Goal: Task Accomplishment & Management: Use online tool/utility

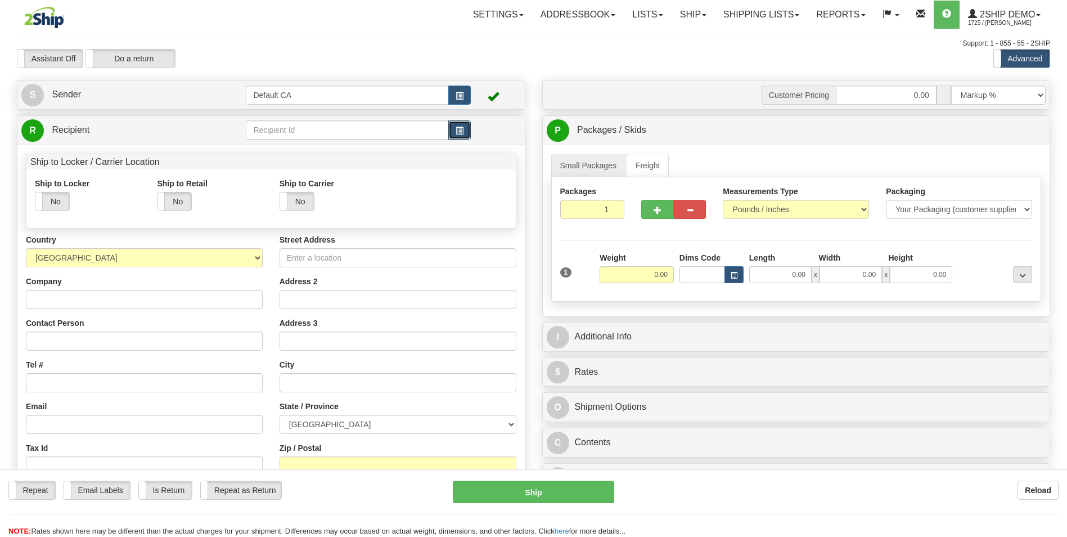
click at [460, 128] on span "button" at bounding box center [460, 130] width 8 height 7
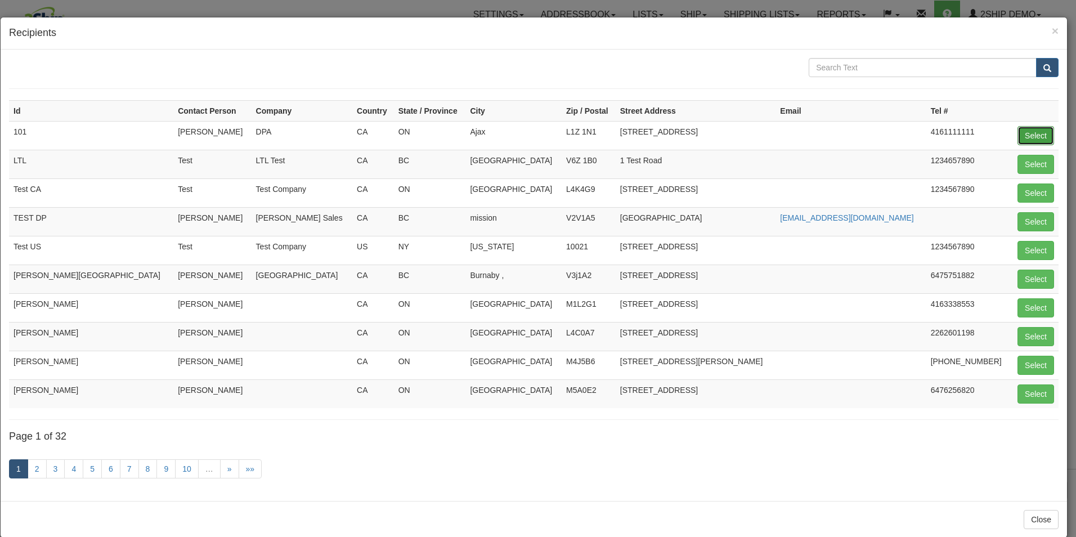
click at [1029, 132] on button "Select" at bounding box center [1035, 135] width 37 height 19
type input "101"
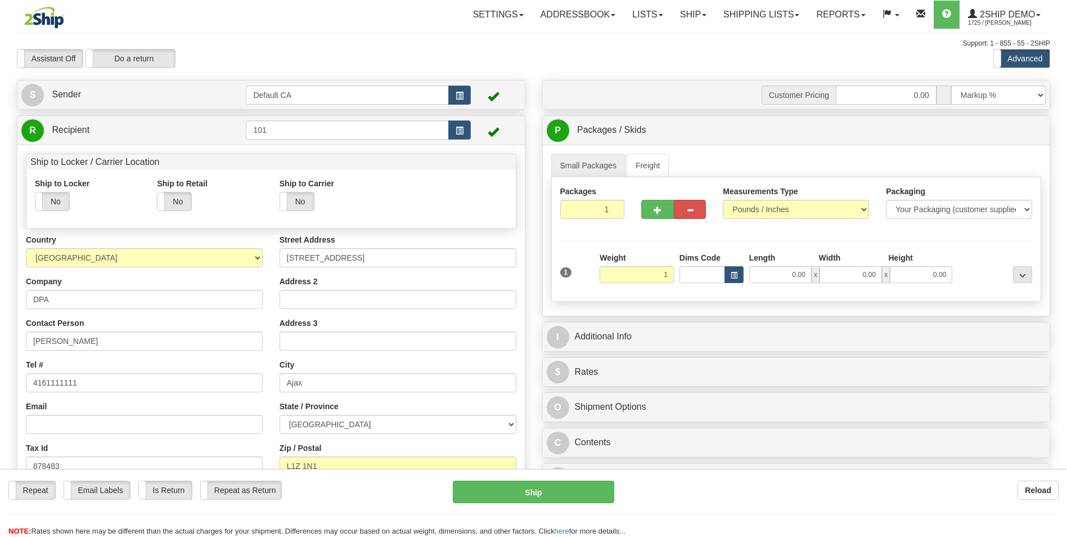
type input "1.00"
click at [695, 292] on div "Packaging Your Packaging (customer supplied) Envelope (carrier supplied) Pack (…" at bounding box center [816, 292] width 438 height 1
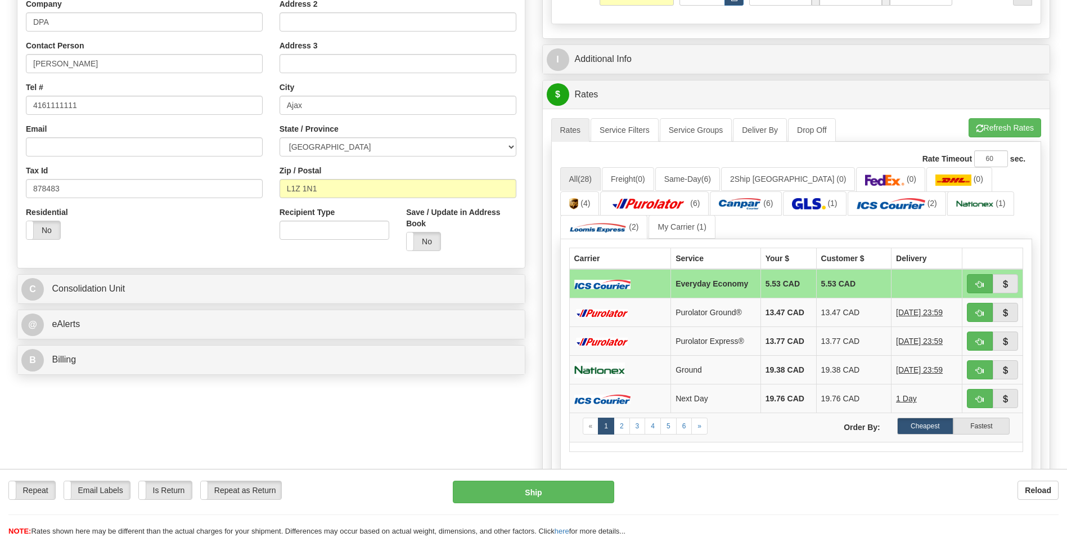
scroll to position [278, 0]
click at [676, 227] on link "My Carrier (1)" at bounding box center [682, 226] width 66 height 24
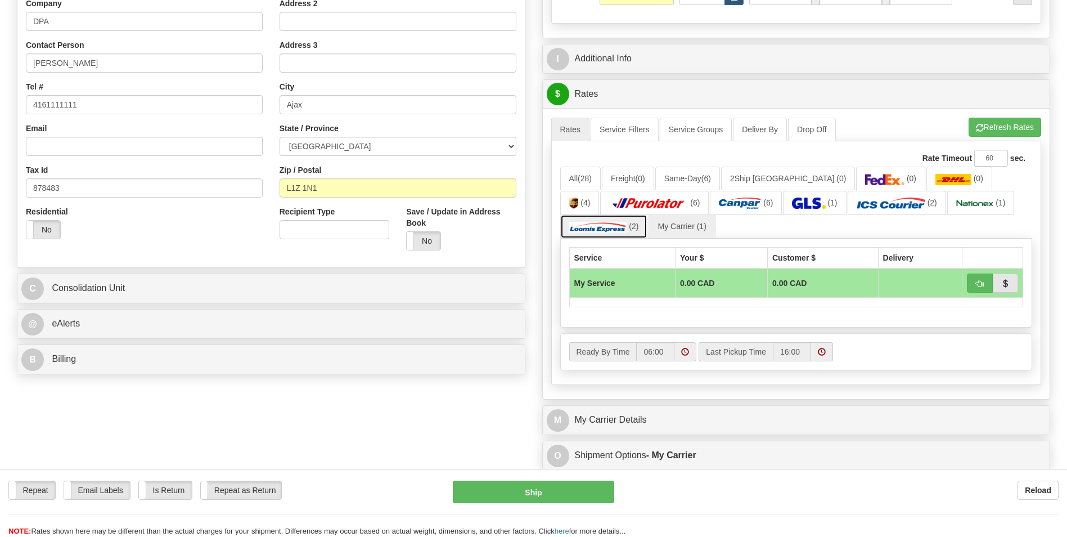
click at [628, 217] on link "(2)" at bounding box center [604, 226] width 88 height 24
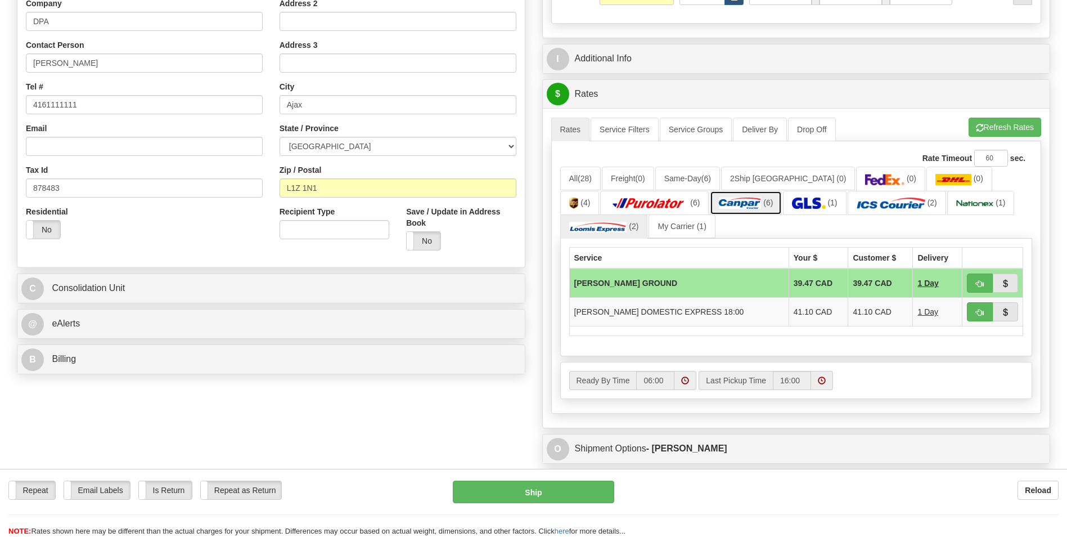
click at [719, 200] on img at bounding box center [740, 202] width 42 height 11
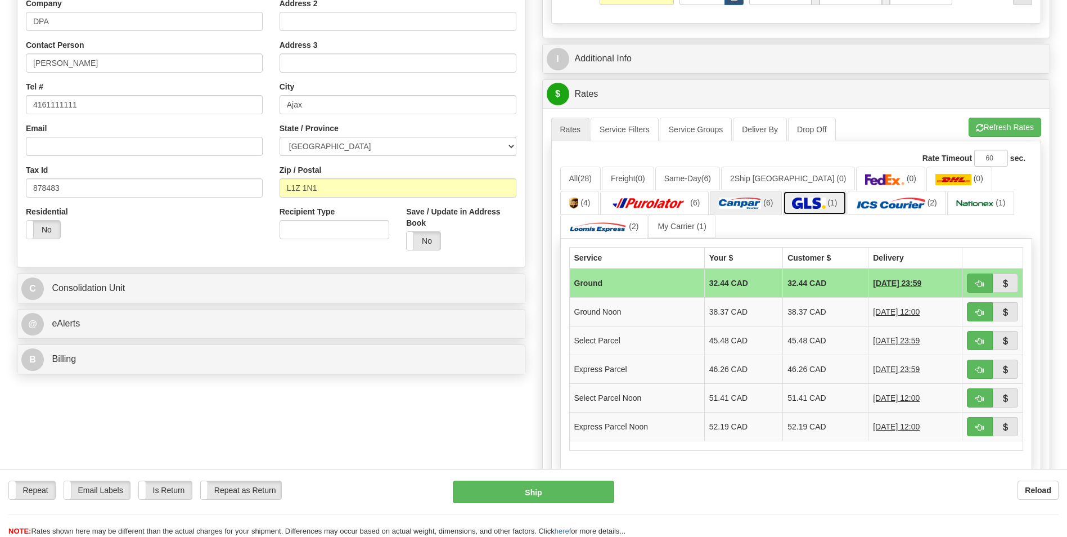
click at [792, 200] on img at bounding box center [808, 202] width 33 height 11
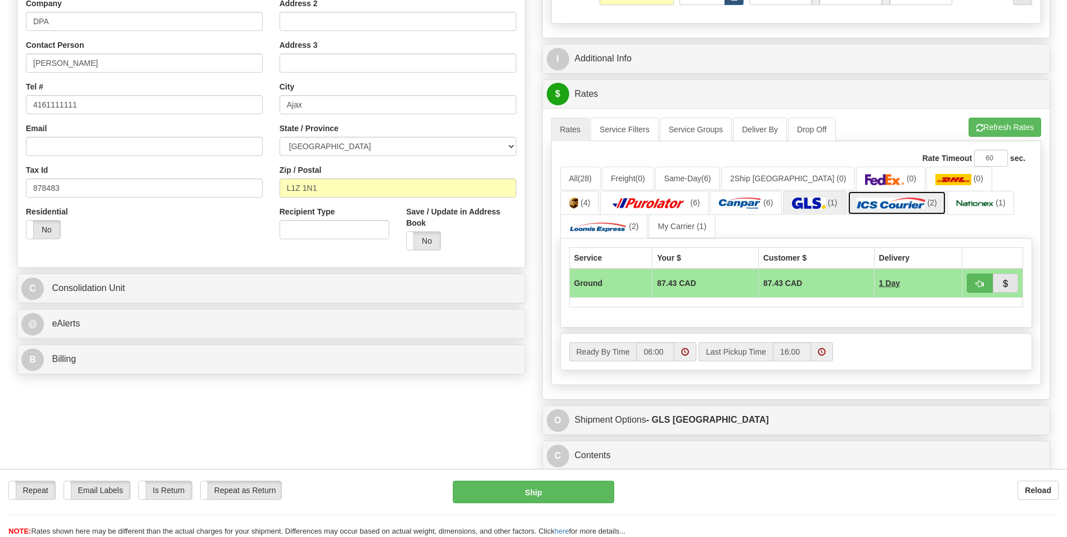
click at [857, 203] on img at bounding box center [891, 202] width 69 height 11
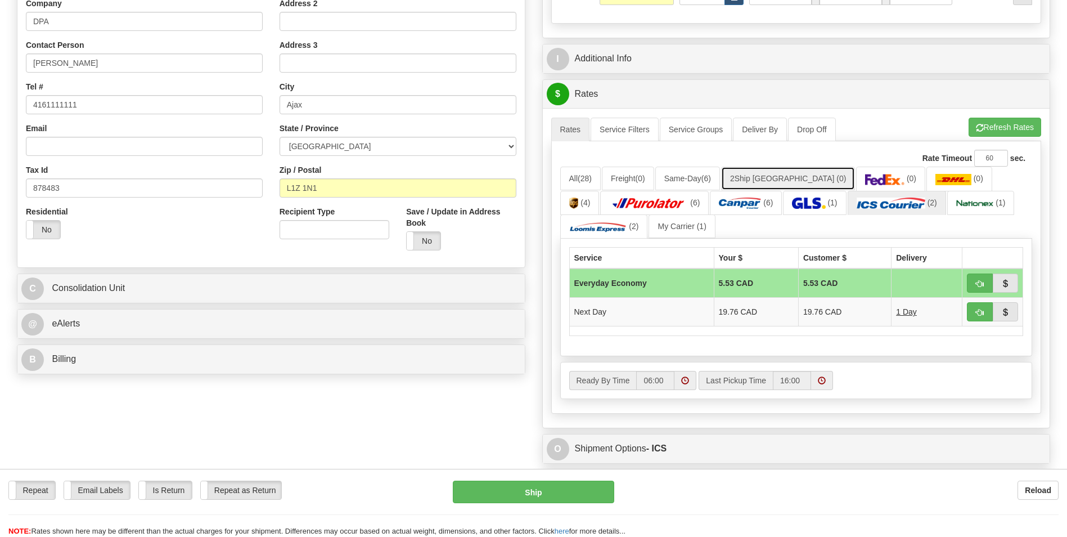
click at [763, 176] on link "2Ship Europe (0)" at bounding box center [788, 179] width 134 height 24
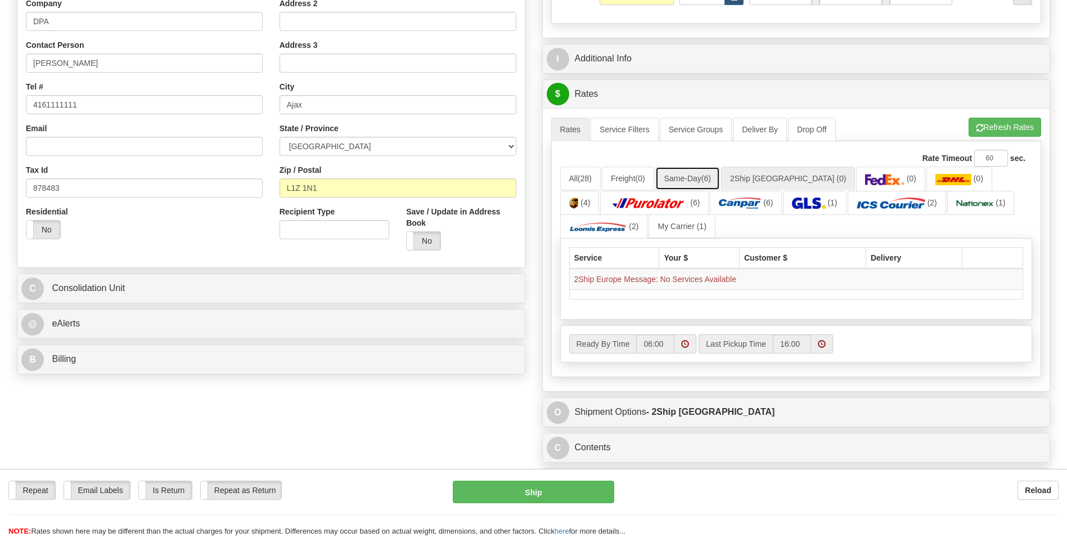
click at [691, 172] on link "Same-Day (6)" at bounding box center [687, 179] width 65 height 24
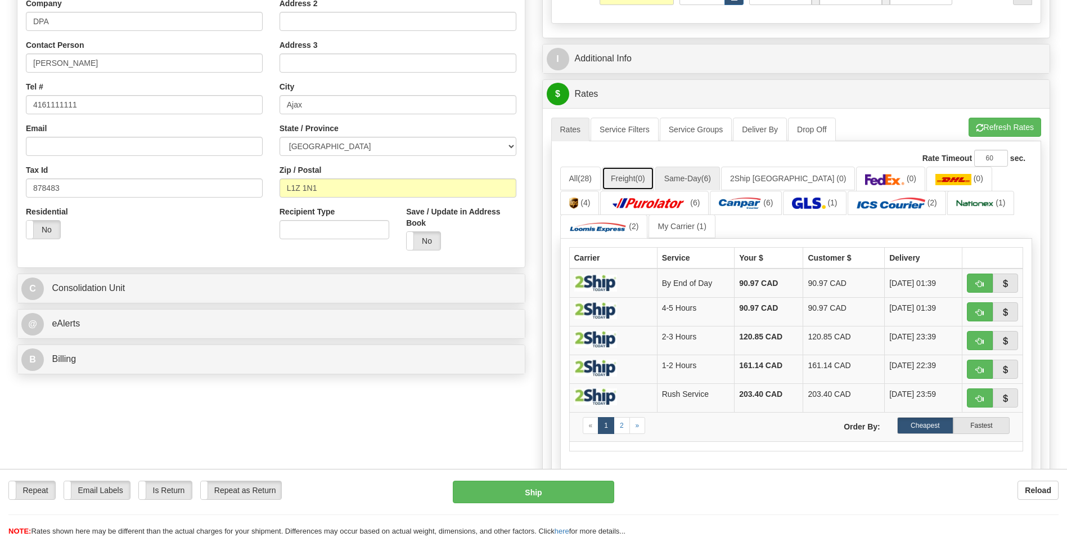
click at [637, 172] on link "Freight (0)" at bounding box center [628, 179] width 52 height 24
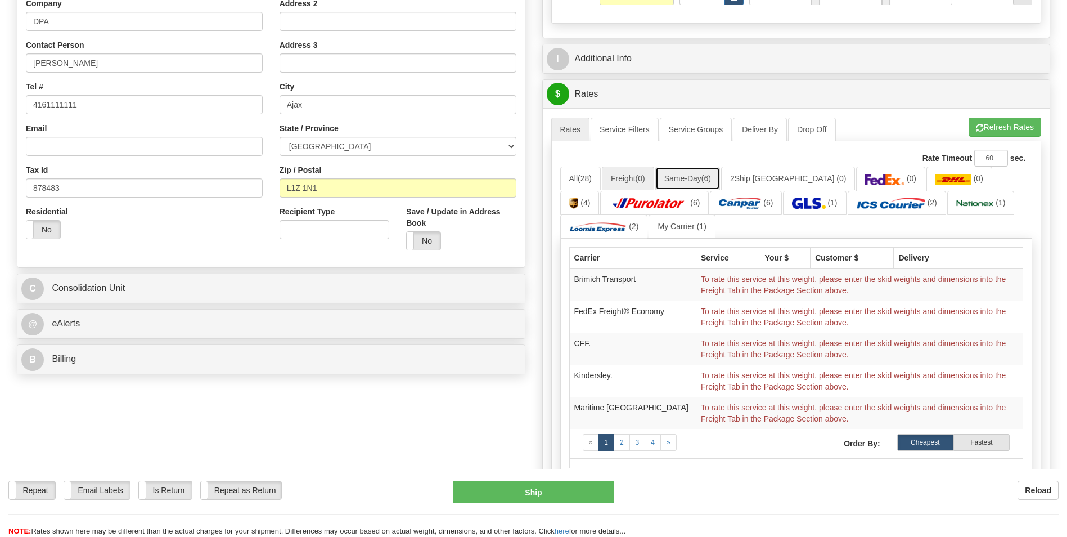
click at [671, 170] on link "Same-Day (6)" at bounding box center [687, 179] width 65 height 24
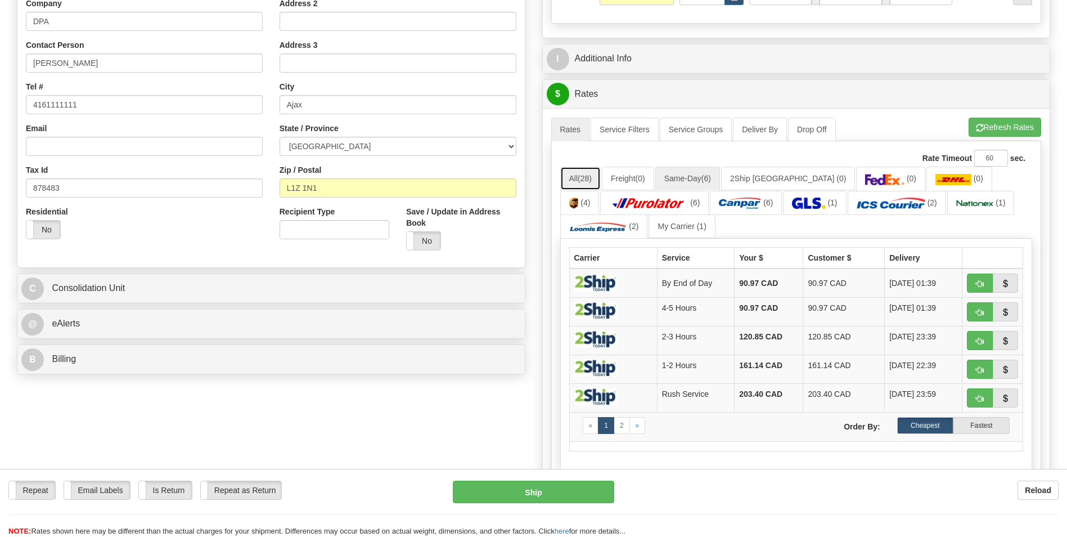
click at [581, 179] on span "(28)" at bounding box center [585, 178] width 14 height 9
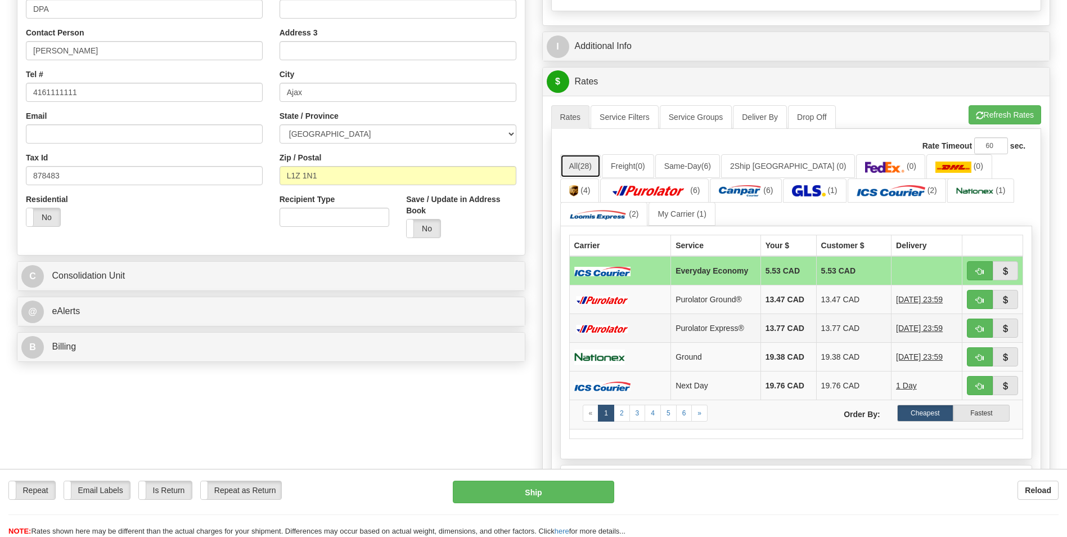
scroll to position [287, 0]
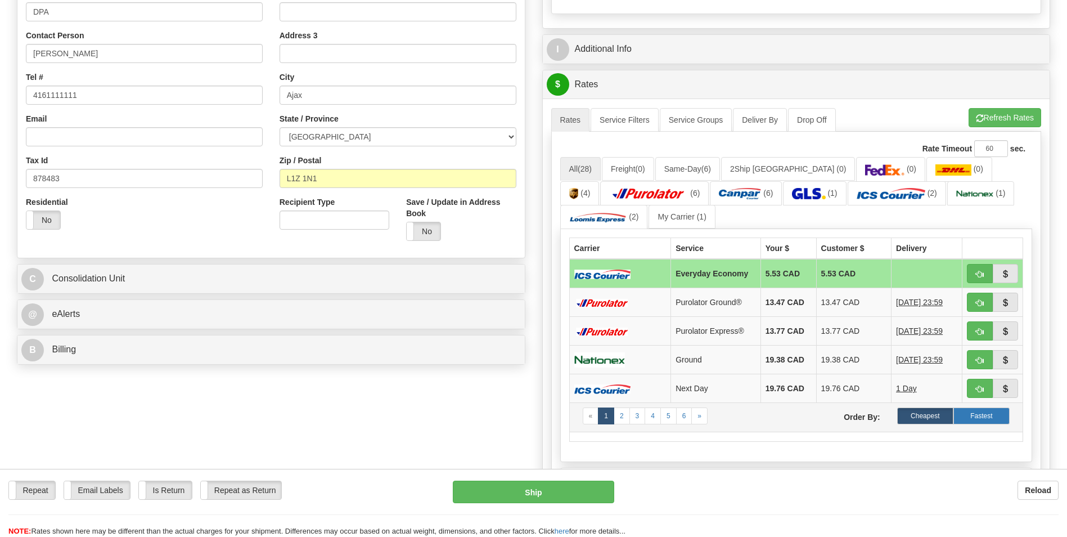
click at [966, 410] on label "Fastest" at bounding box center [981, 415] width 56 height 17
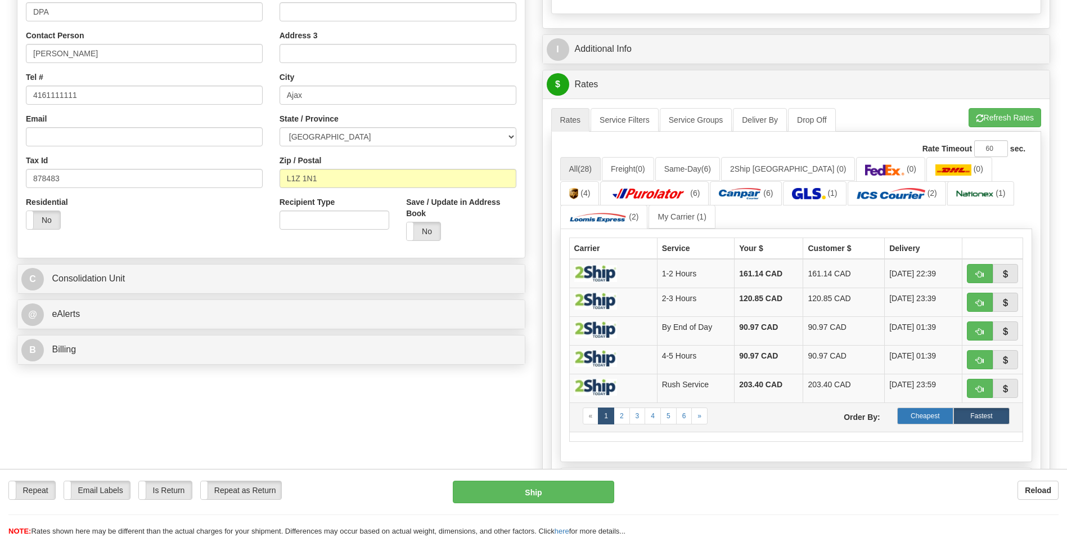
click at [928, 414] on label "Cheapest" at bounding box center [925, 415] width 56 height 17
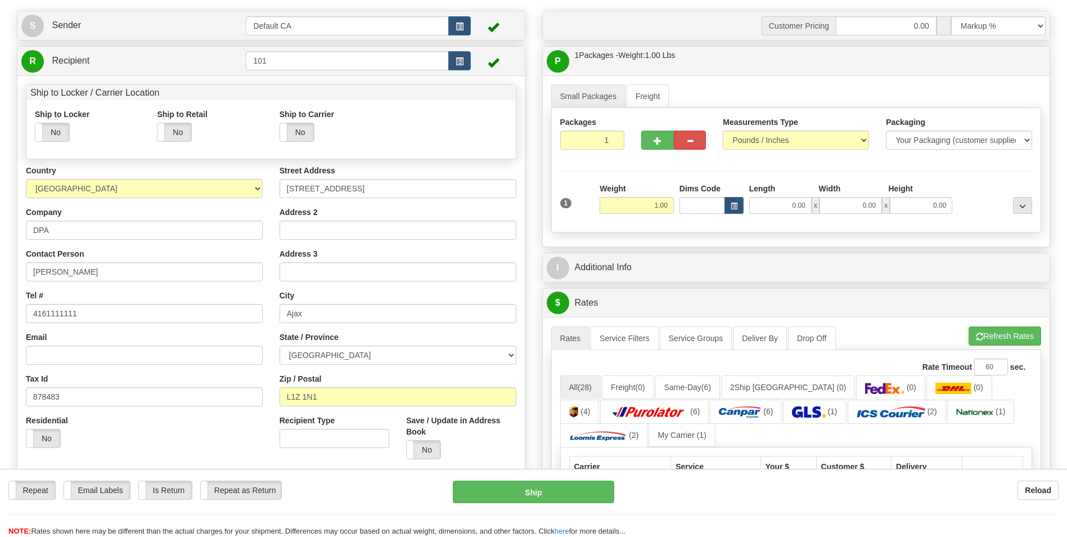
scroll to position [0, 0]
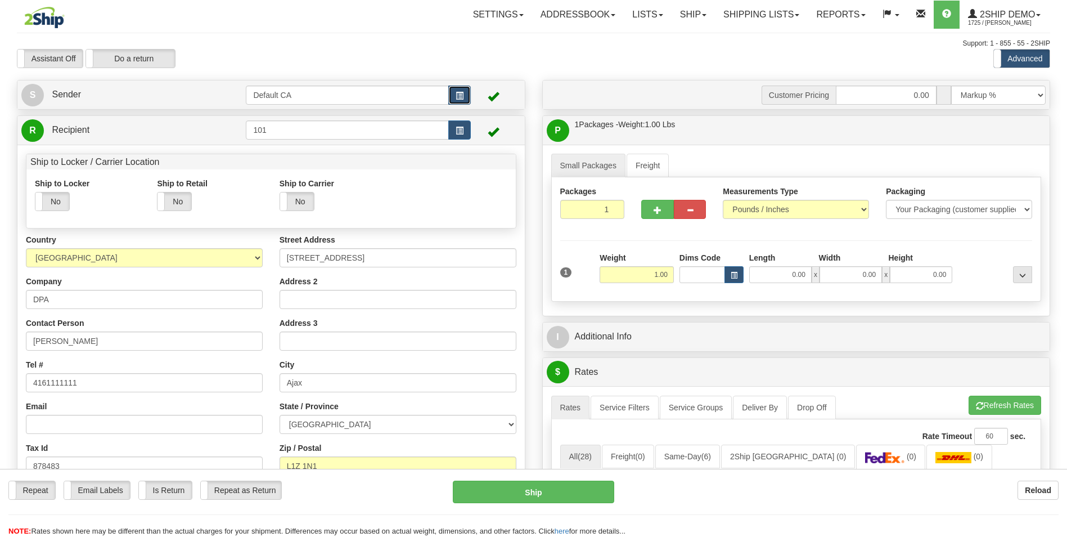
click at [464, 94] on button "button" at bounding box center [459, 95] width 23 height 19
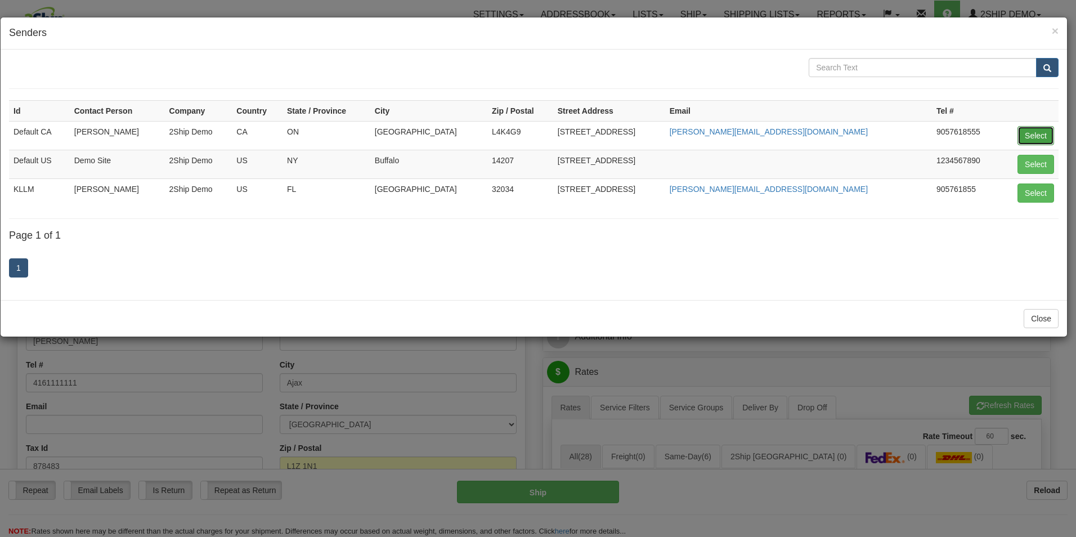
click at [1031, 136] on button "Select" at bounding box center [1035, 135] width 37 height 19
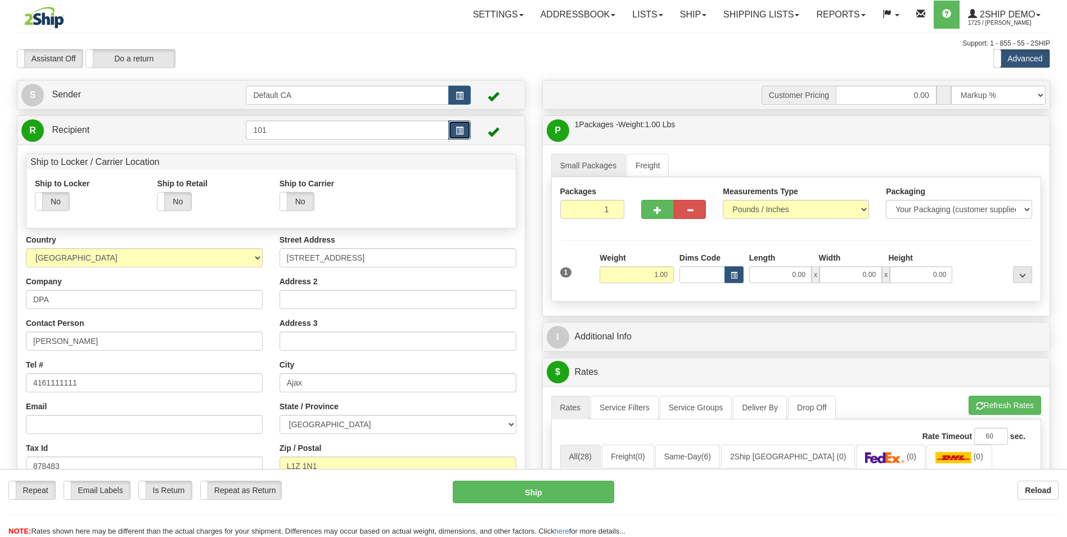
click at [450, 125] on button "button" at bounding box center [459, 129] width 23 height 19
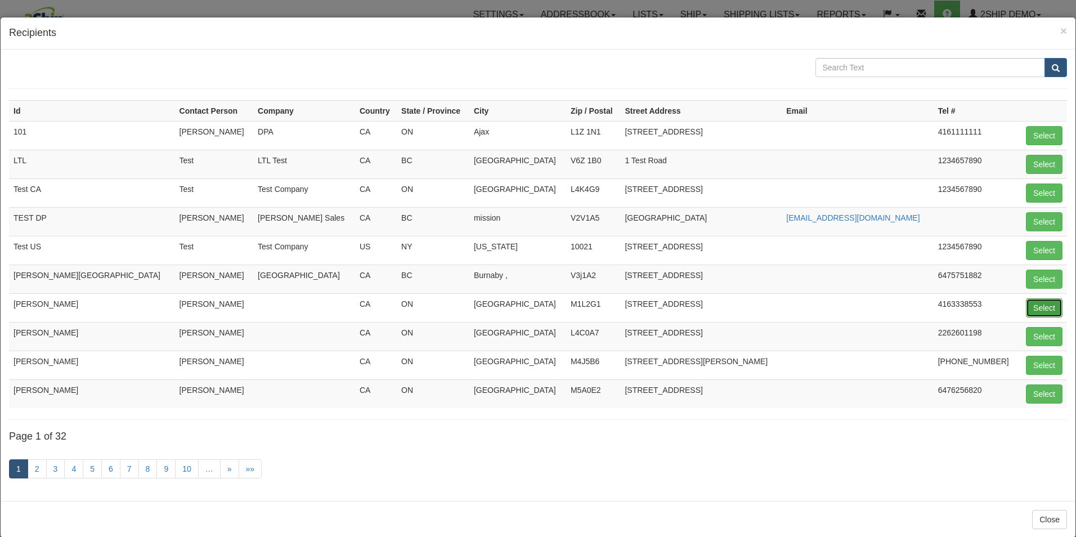
click at [1034, 304] on button "Select" at bounding box center [1043, 307] width 37 height 19
type input "[PERSON_NAME]"
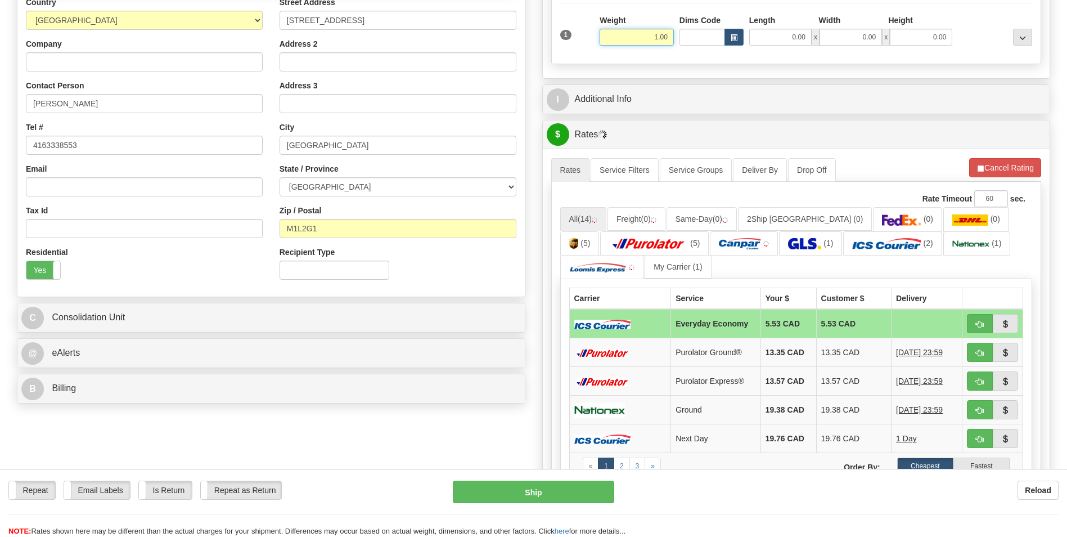
scroll to position [238, 0]
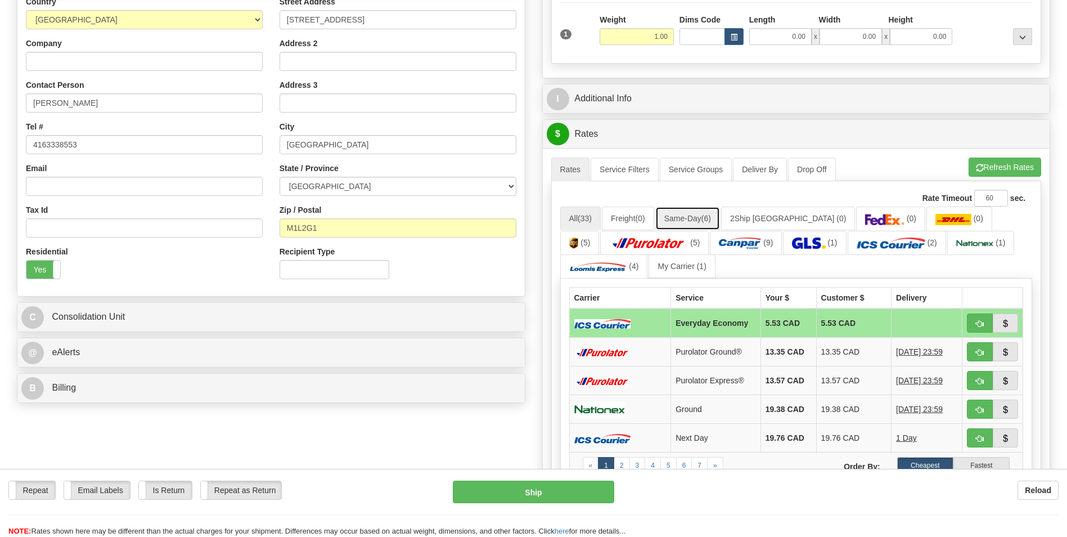
click at [711, 221] on span "(6)" at bounding box center [706, 218] width 10 height 9
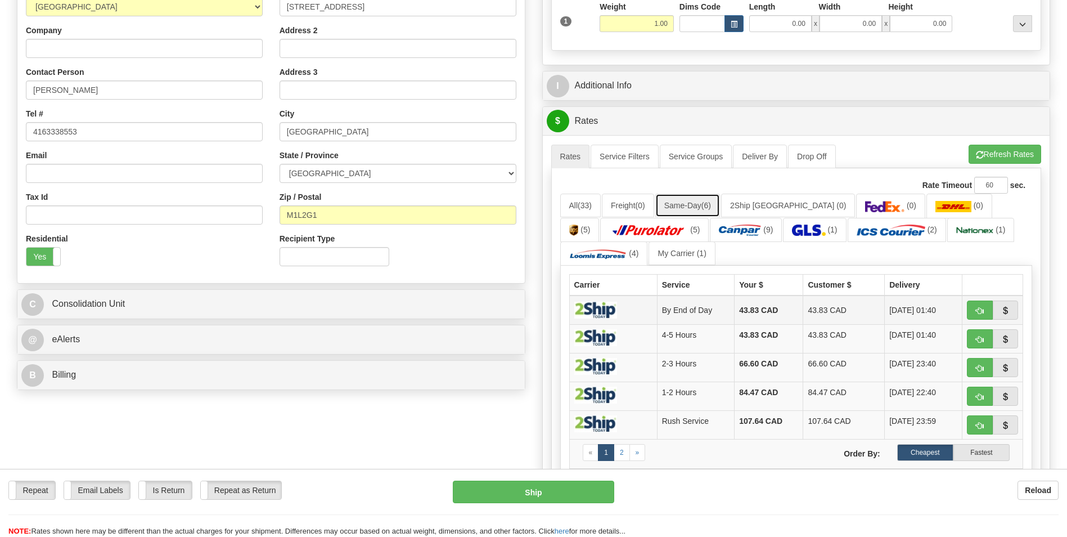
scroll to position [248, 0]
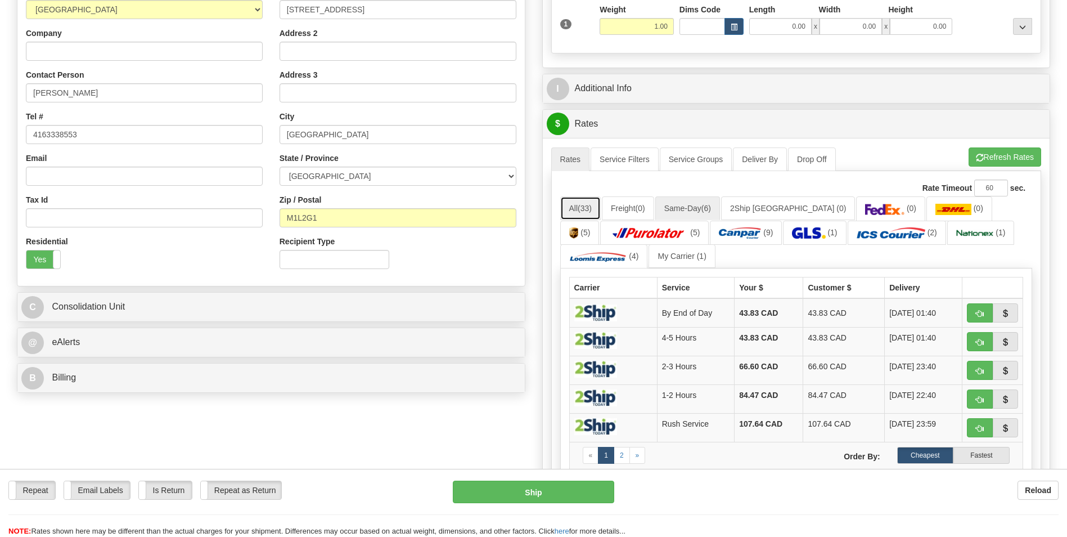
click at [579, 206] on link "All (33)" at bounding box center [580, 208] width 41 height 24
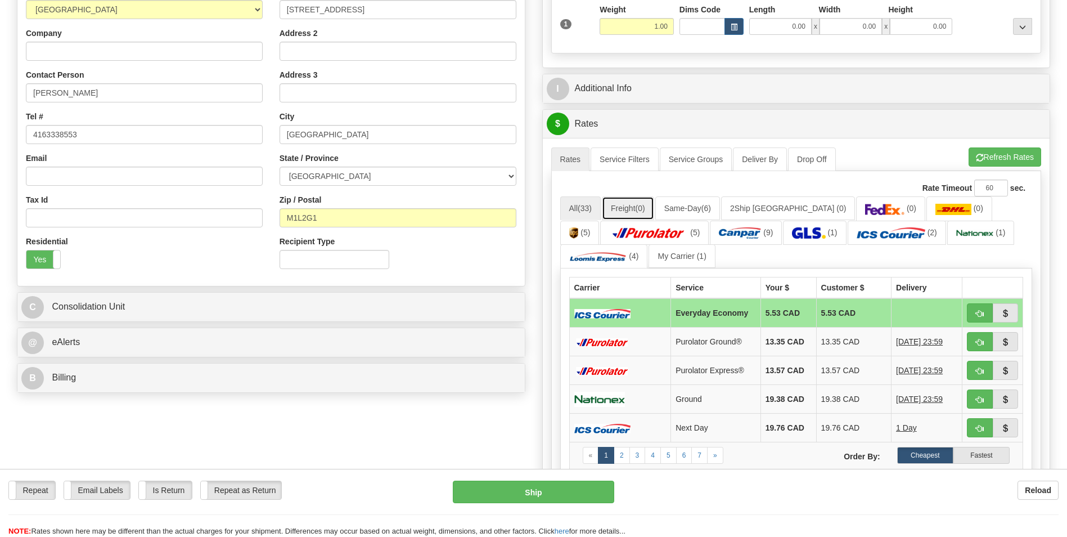
click at [621, 201] on link "Freight (0)" at bounding box center [628, 208] width 52 height 24
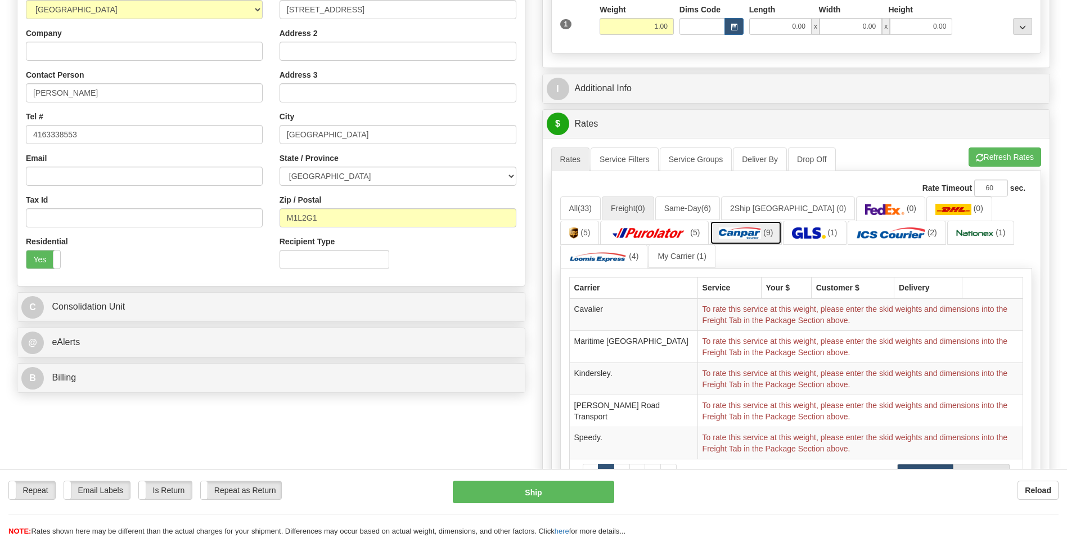
click at [719, 227] on img at bounding box center [740, 232] width 42 height 11
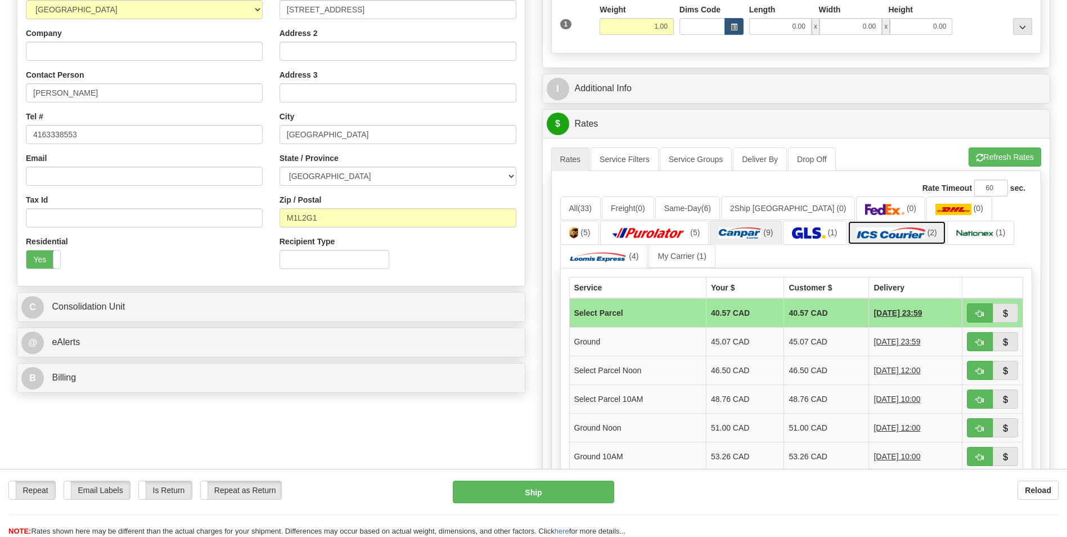
click at [848, 225] on link "(2)" at bounding box center [897, 233] width 98 height 24
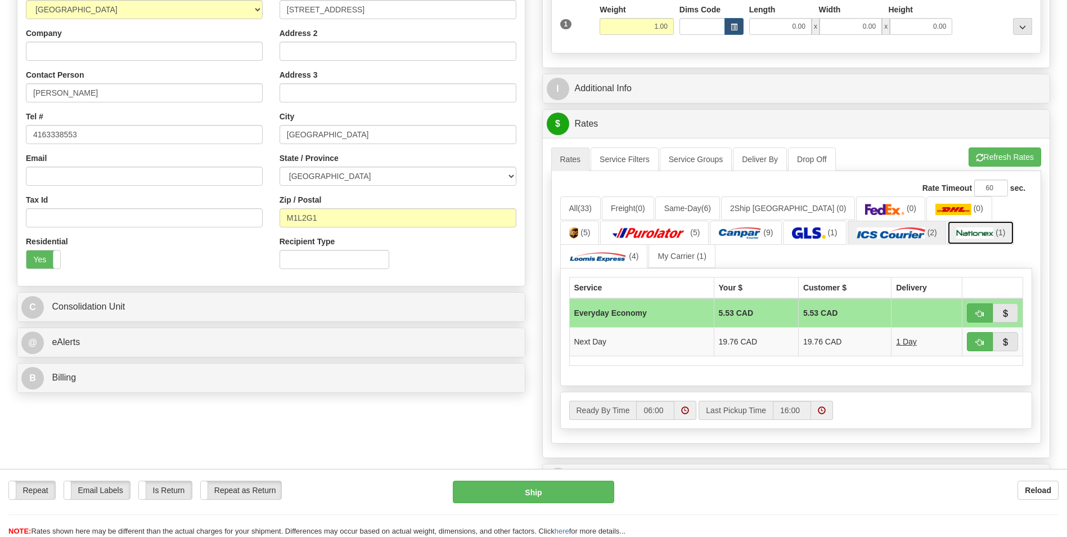
click at [956, 232] on img at bounding box center [975, 232] width 38 height 11
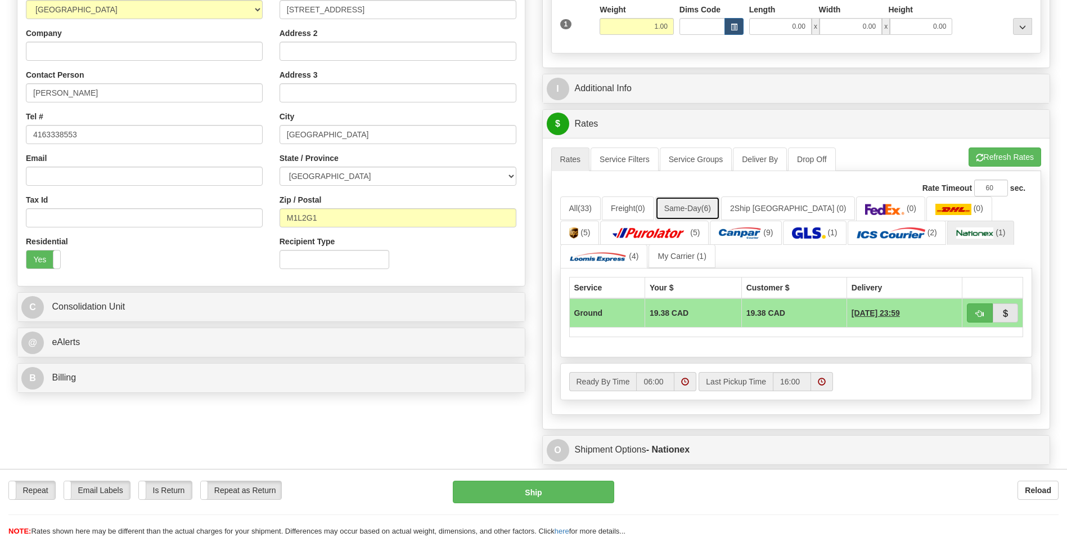
click at [699, 198] on link "Same-Day (6)" at bounding box center [687, 208] width 65 height 24
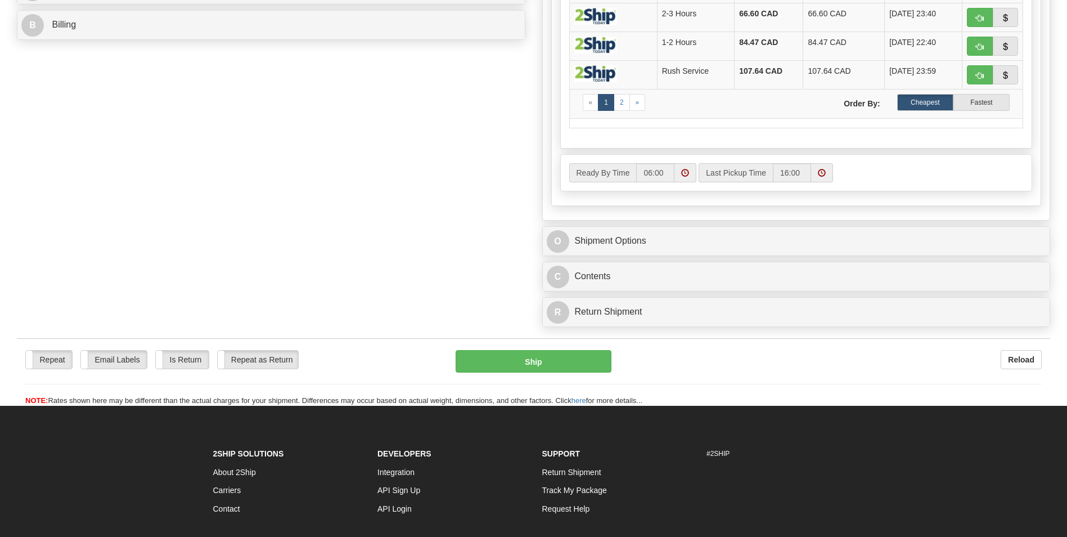
scroll to position [601, 0]
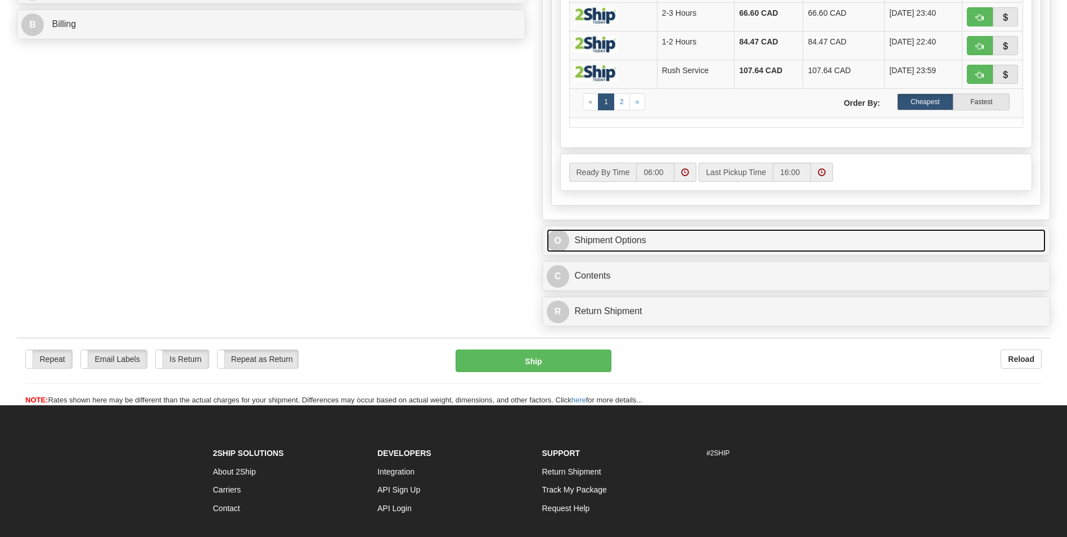
click at [659, 241] on link "O Shipment Options" at bounding box center [797, 240] width 500 height 23
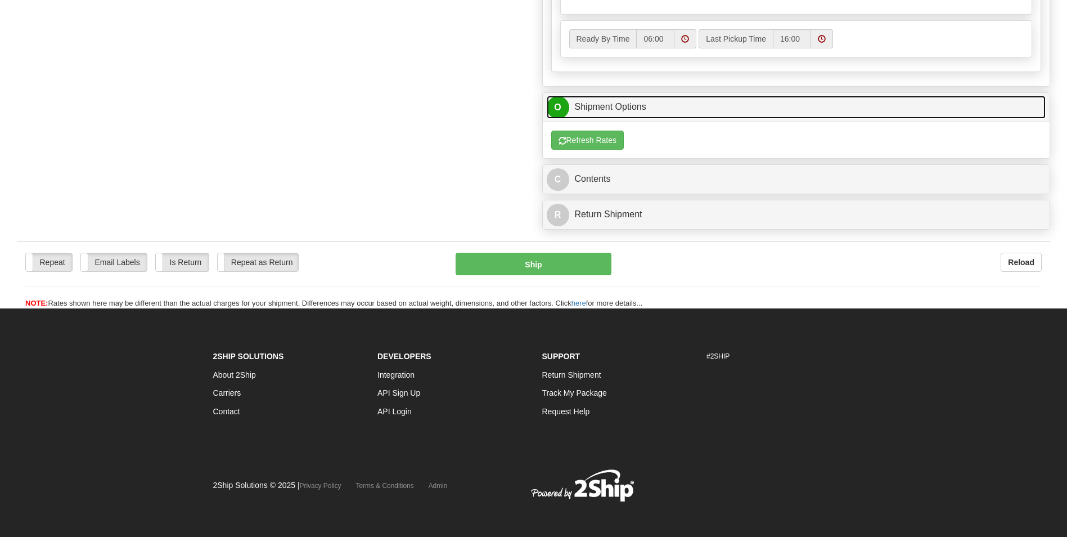
scroll to position [740, 0]
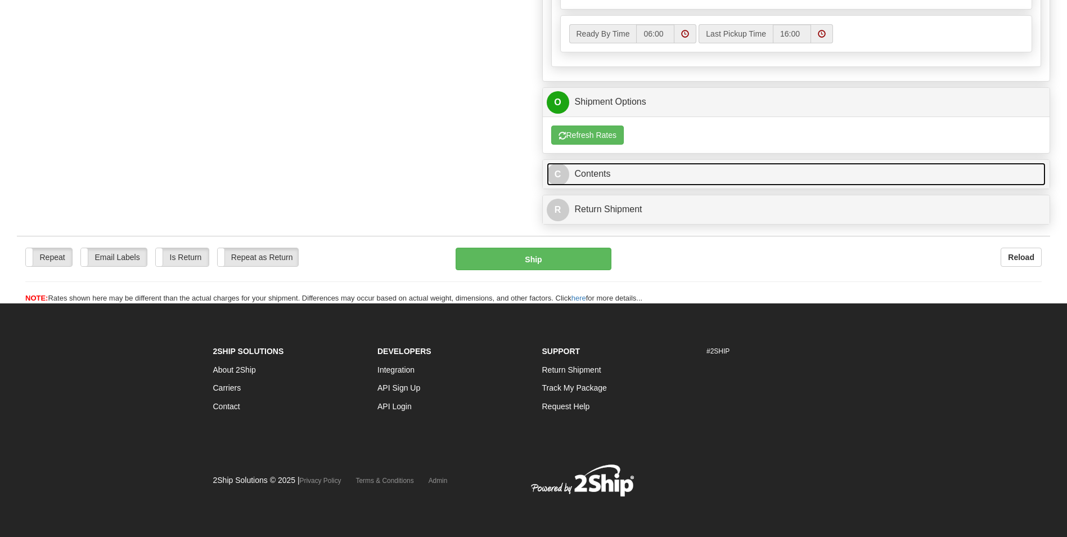
click at [603, 170] on link "C Contents" at bounding box center [797, 174] width 500 height 23
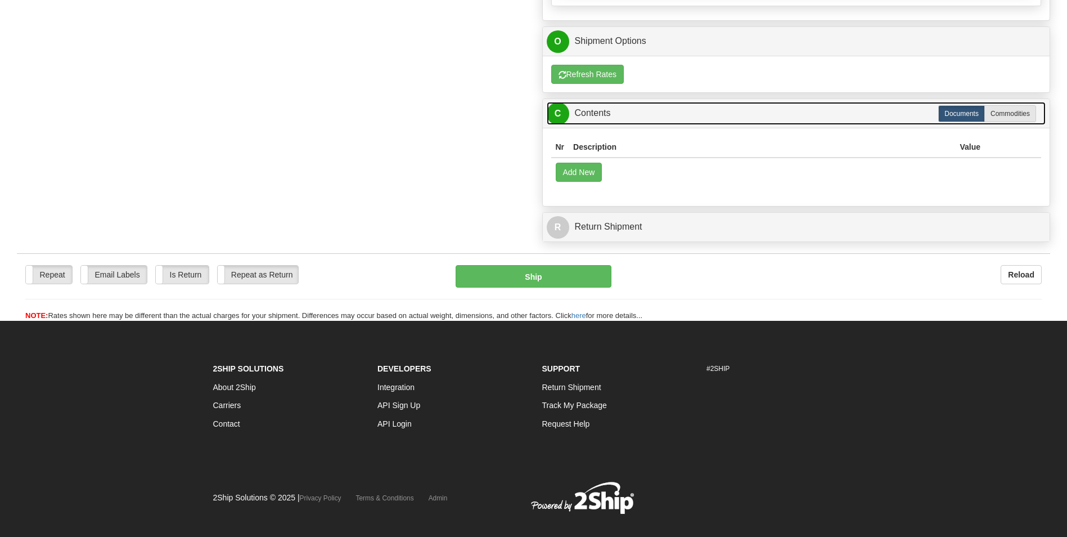
scroll to position [818, 0]
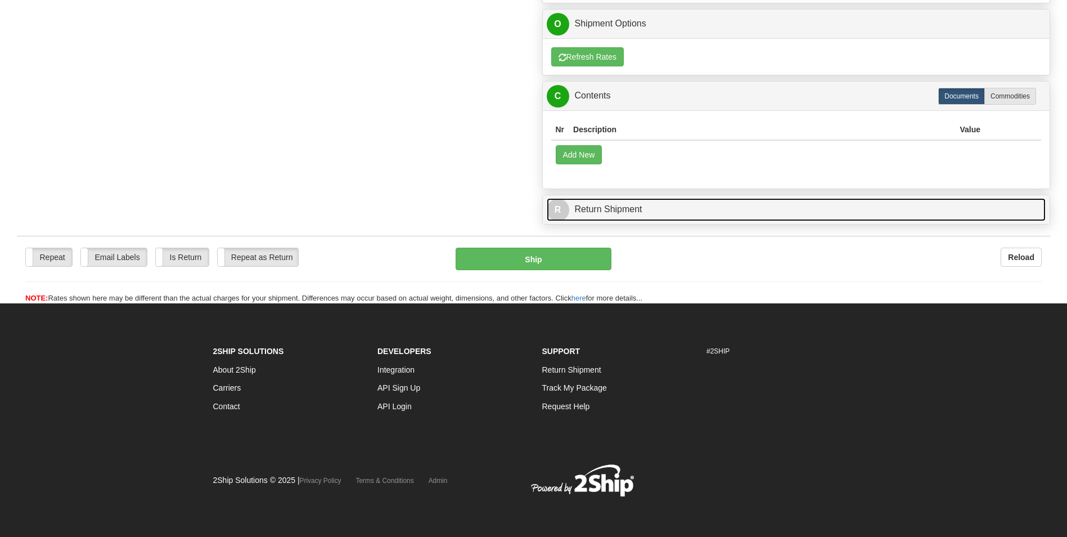
click at [634, 214] on link "R Return Shipment" at bounding box center [797, 209] width 500 height 23
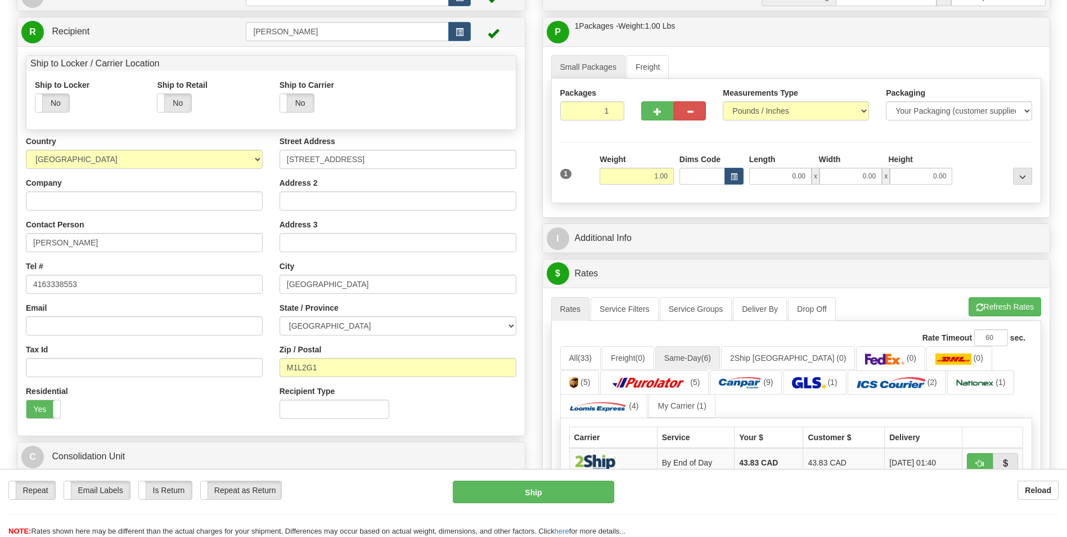
scroll to position [98, 0]
click at [666, 176] on input "1.00" at bounding box center [637, 176] width 74 height 17
click button "Delete" at bounding box center [0, 0] width 0 height 0
type input "233.00"
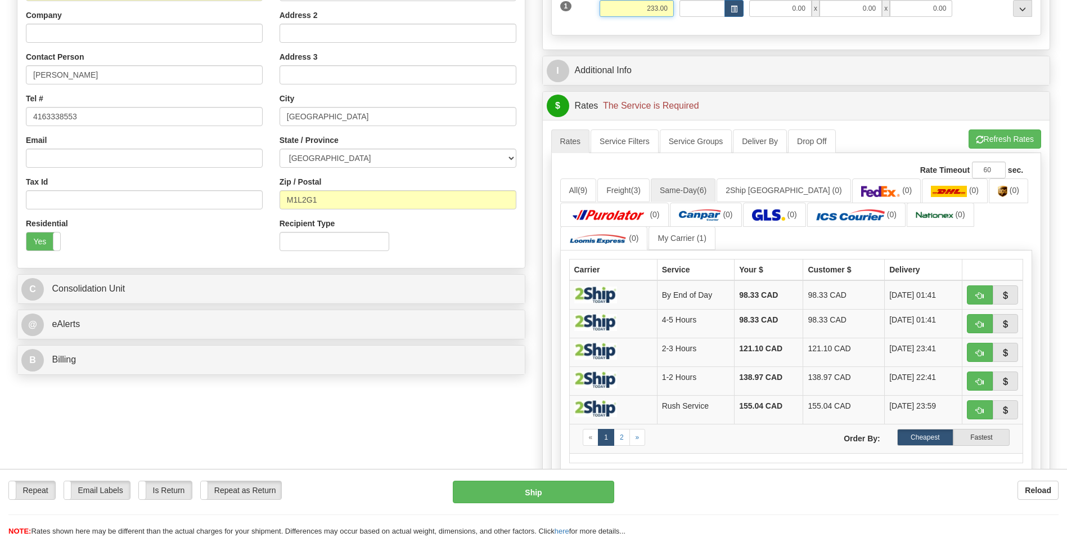
scroll to position [267, 0]
click at [590, 193] on link "All (9)" at bounding box center [578, 190] width 37 height 24
click at [580, 181] on link "All (9)" at bounding box center [578, 190] width 37 height 24
click at [580, 190] on span "(9)" at bounding box center [583, 189] width 10 height 9
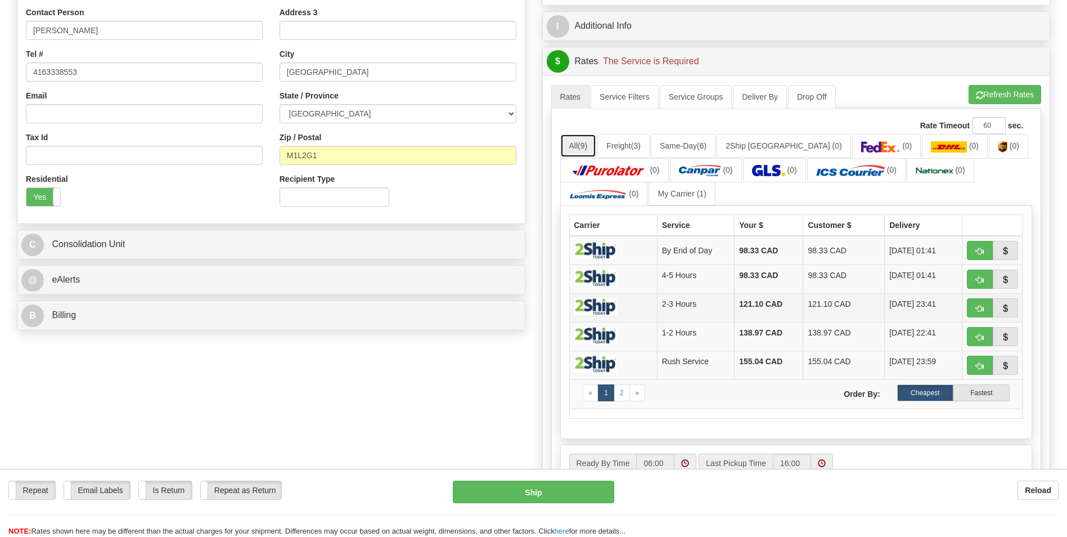
scroll to position [312, 0]
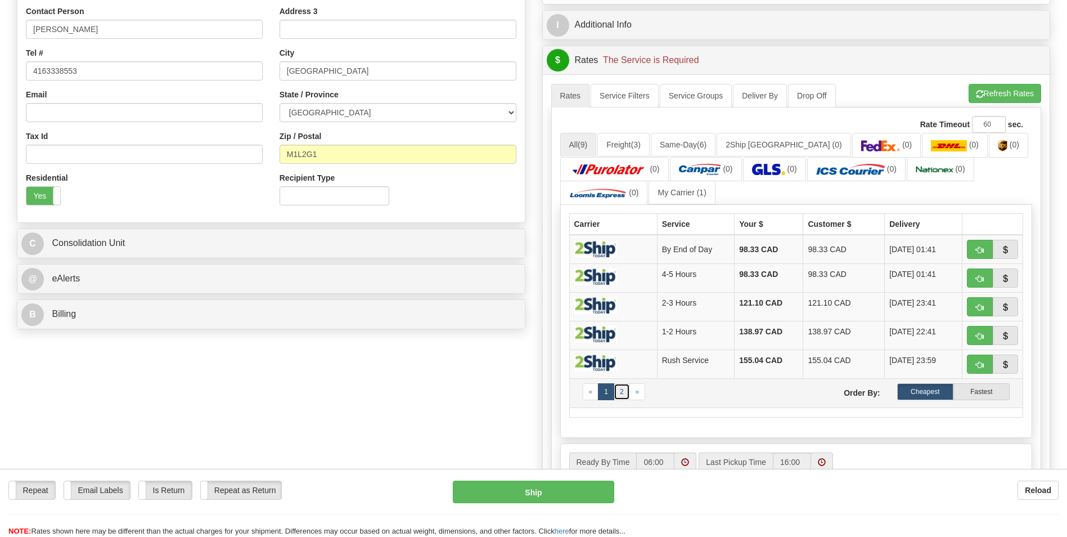
click at [625, 390] on link "2" at bounding box center [622, 391] width 16 height 17
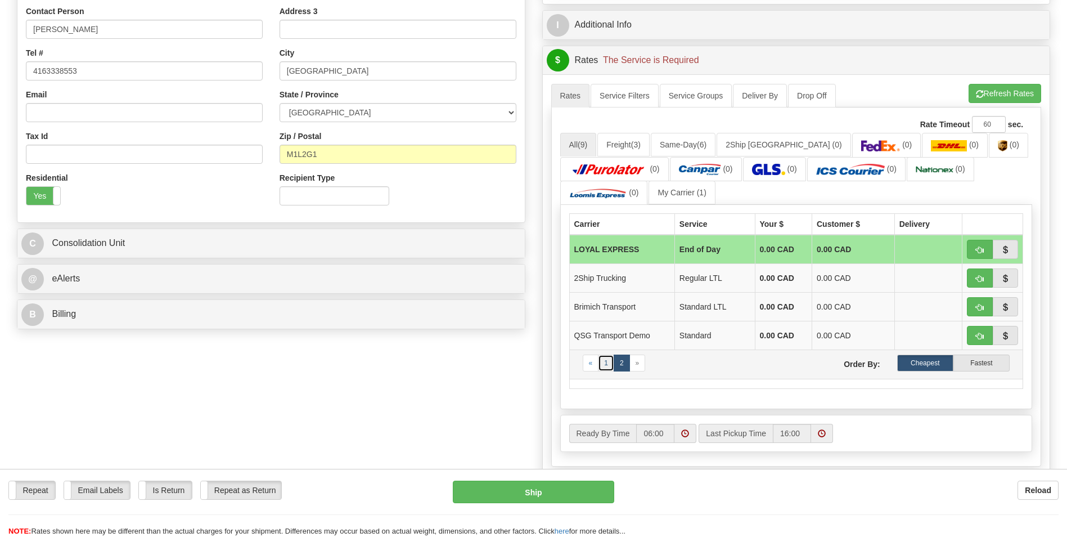
click at [605, 358] on link "1" at bounding box center [606, 362] width 16 height 17
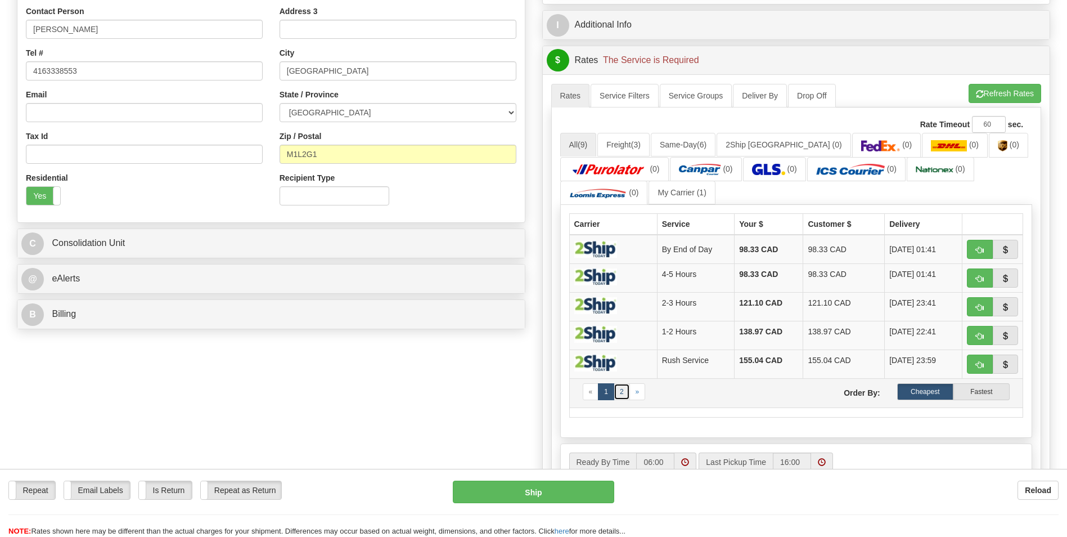
click at [620, 390] on link "2" at bounding box center [622, 391] width 16 height 17
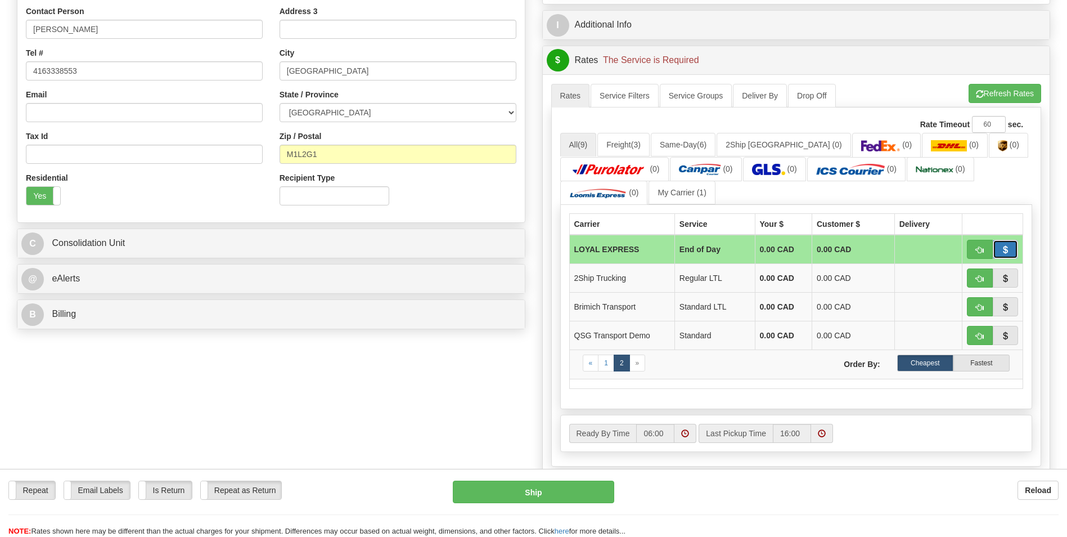
click at [1014, 251] on button "button" at bounding box center [1006, 249] width 26 height 19
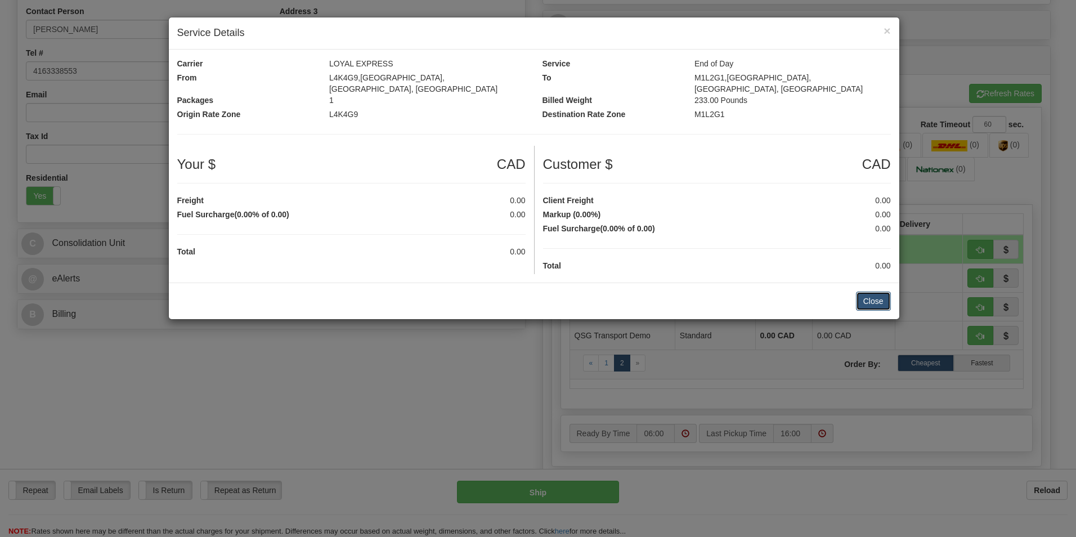
click at [866, 291] on button "Close" at bounding box center [873, 300] width 35 height 19
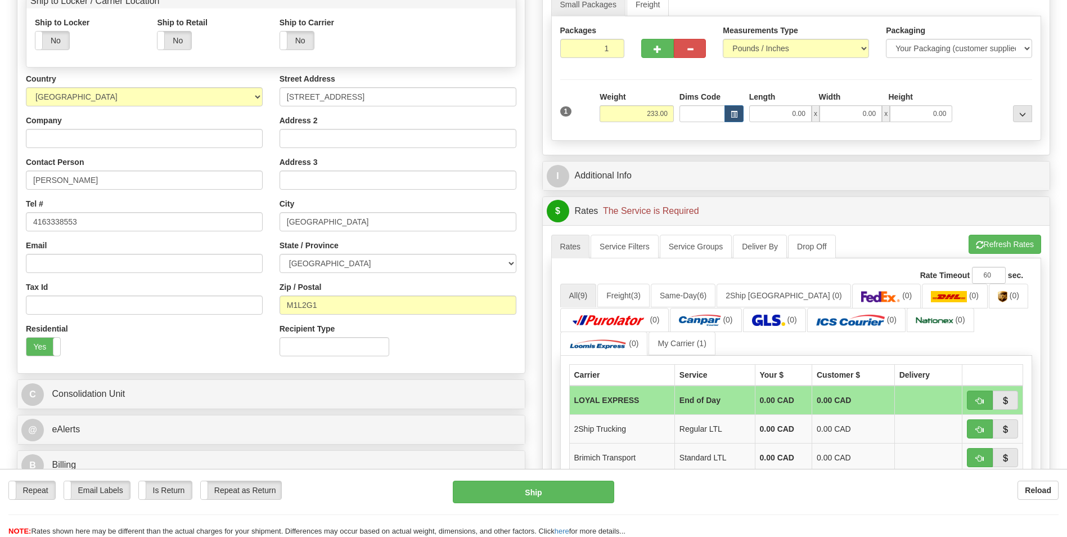
scroll to position [160, 0]
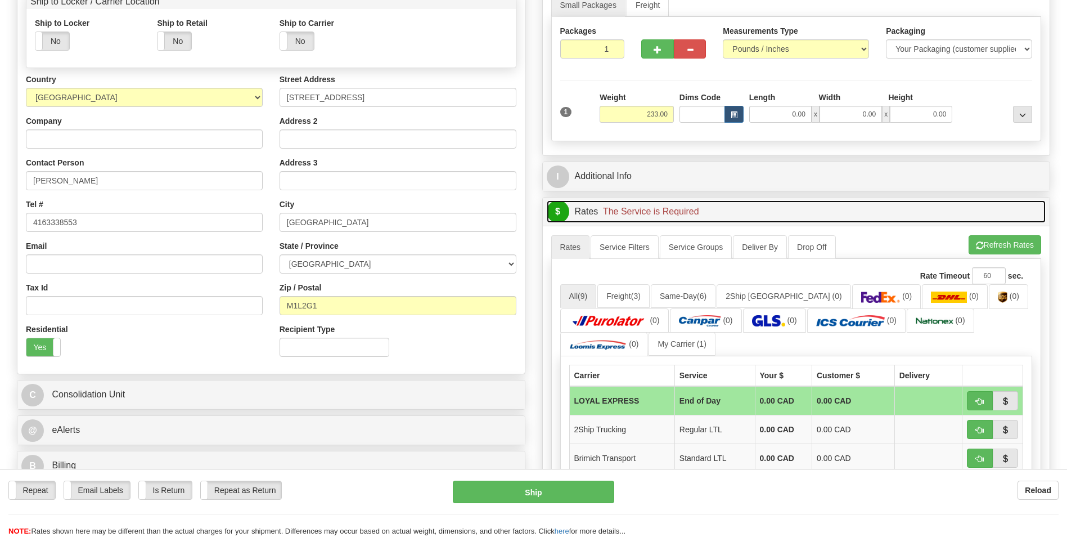
click at [623, 212] on span "The Service is Required" at bounding box center [651, 211] width 96 height 10
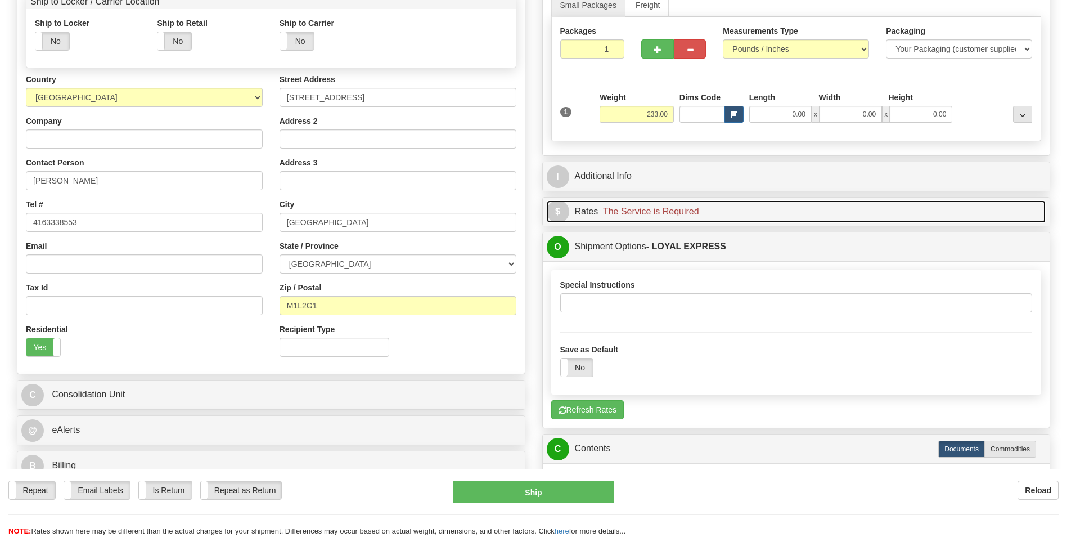
click at [623, 212] on span "The Service is Required" at bounding box center [651, 211] width 96 height 10
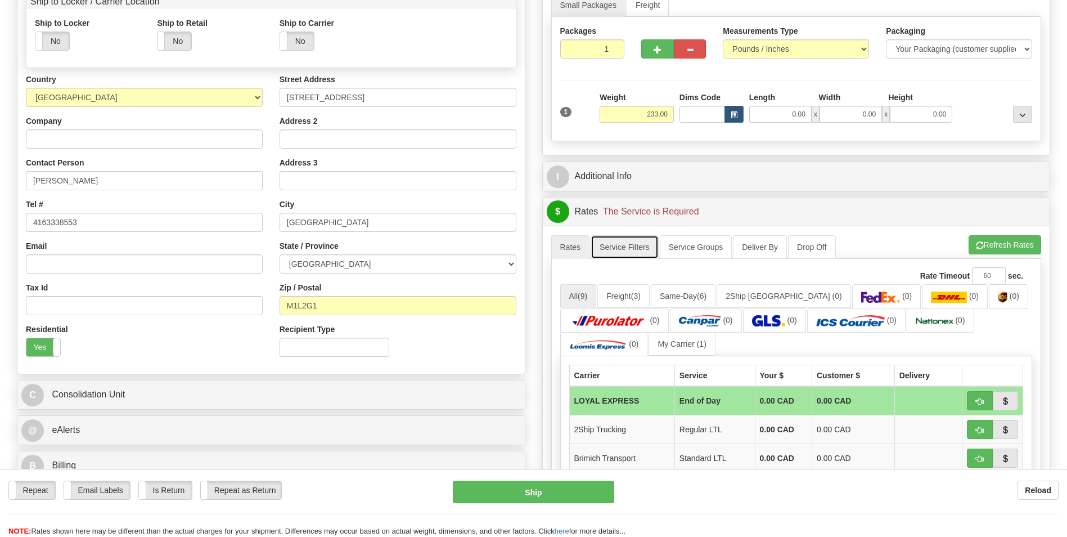
click at [614, 254] on link "Service Filters" at bounding box center [625, 247] width 68 height 24
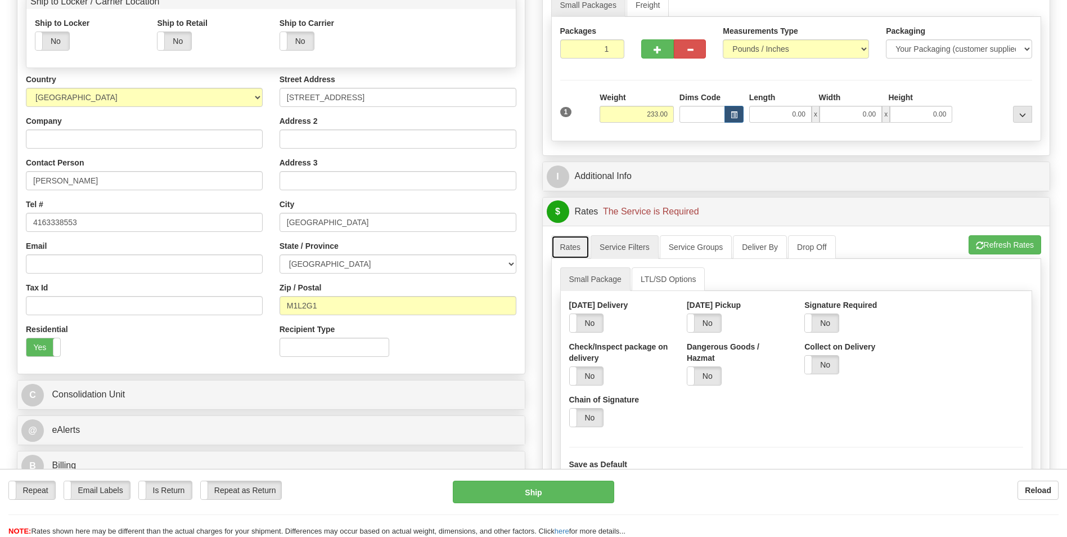
click at [577, 242] on link "Rates" at bounding box center [570, 247] width 39 height 24
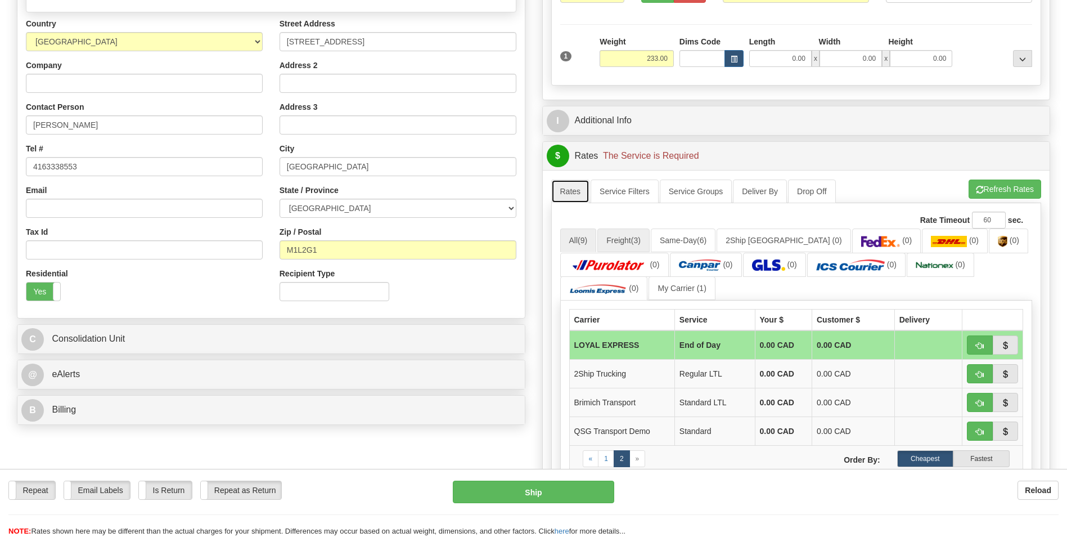
scroll to position [217, 0]
click at [688, 194] on link "Service Groups" at bounding box center [696, 191] width 72 height 24
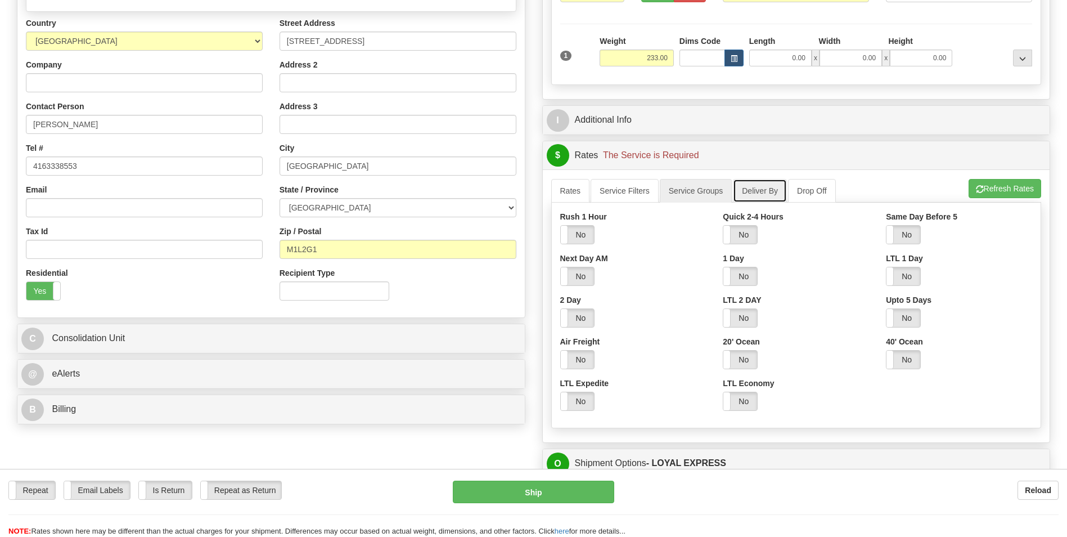
click at [768, 188] on link "Deliver By" at bounding box center [760, 191] width 54 height 24
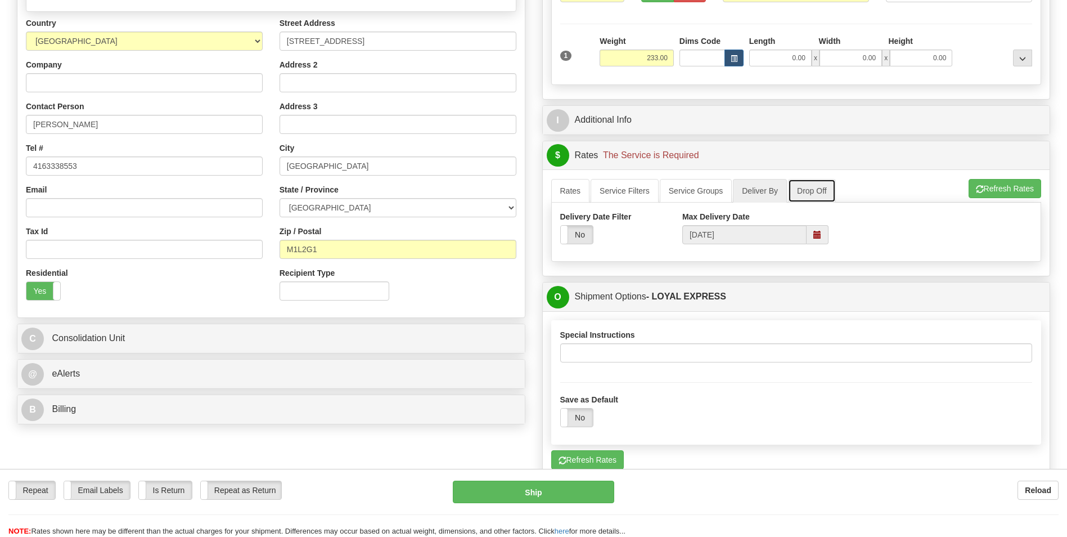
click at [795, 187] on link "Drop Off" at bounding box center [812, 191] width 48 height 24
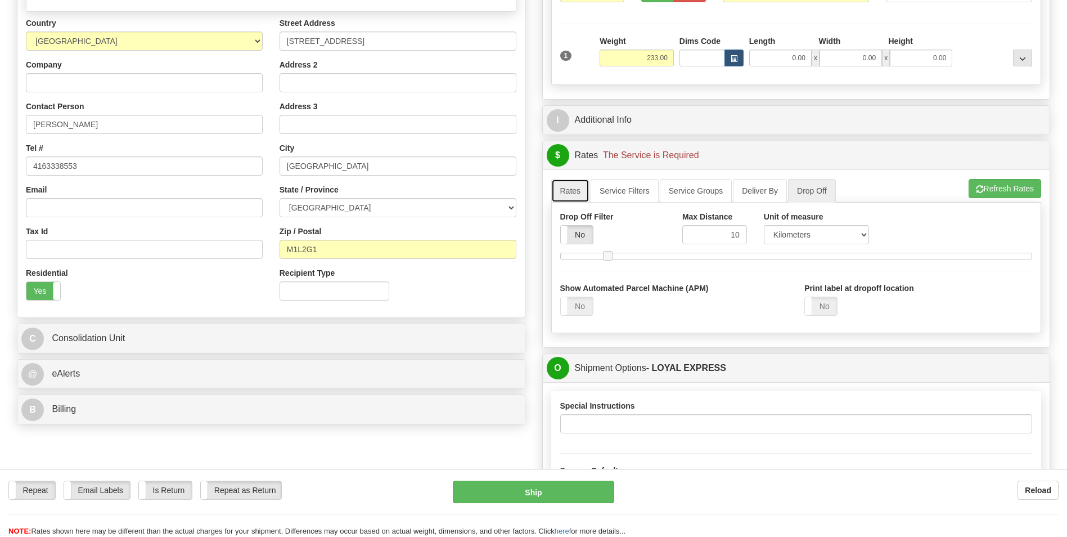
click at [579, 191] on link "Rates" at bounding box center [570, 191] width 39 height 24
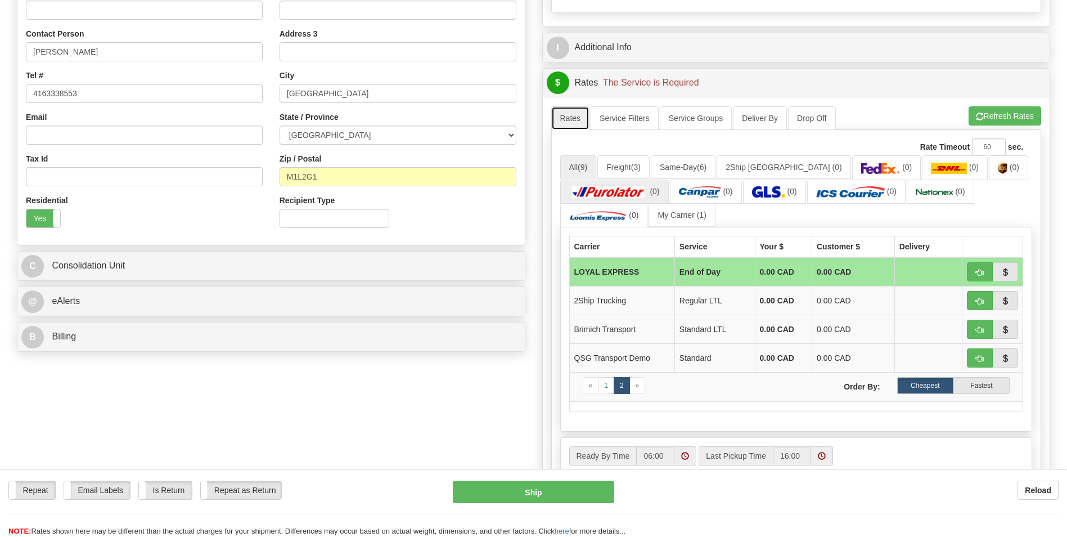
scroll to position [314, 0]
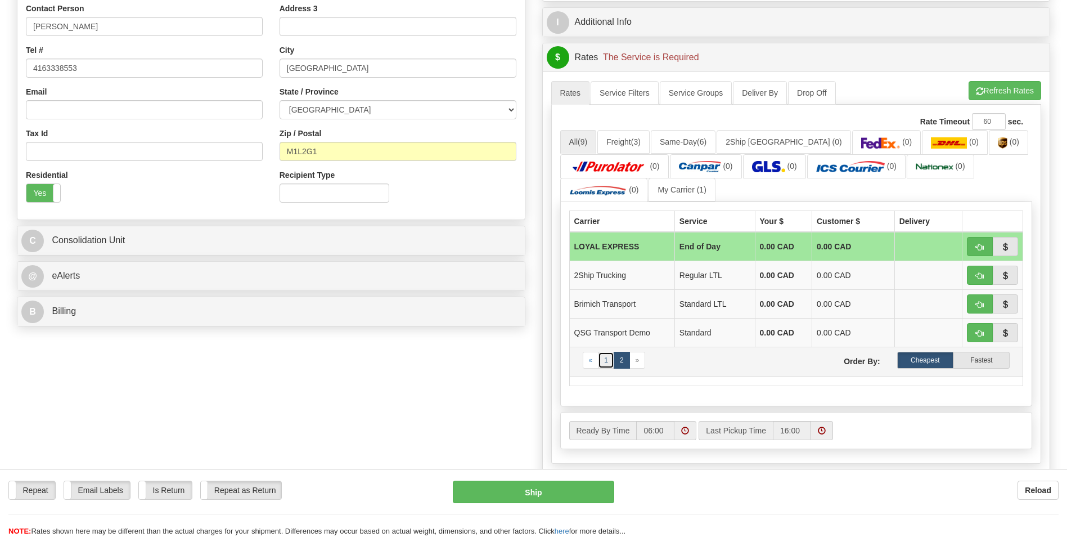
click at [610, 363] on link "1" at bounding box center [606, 360] width 16 height 17
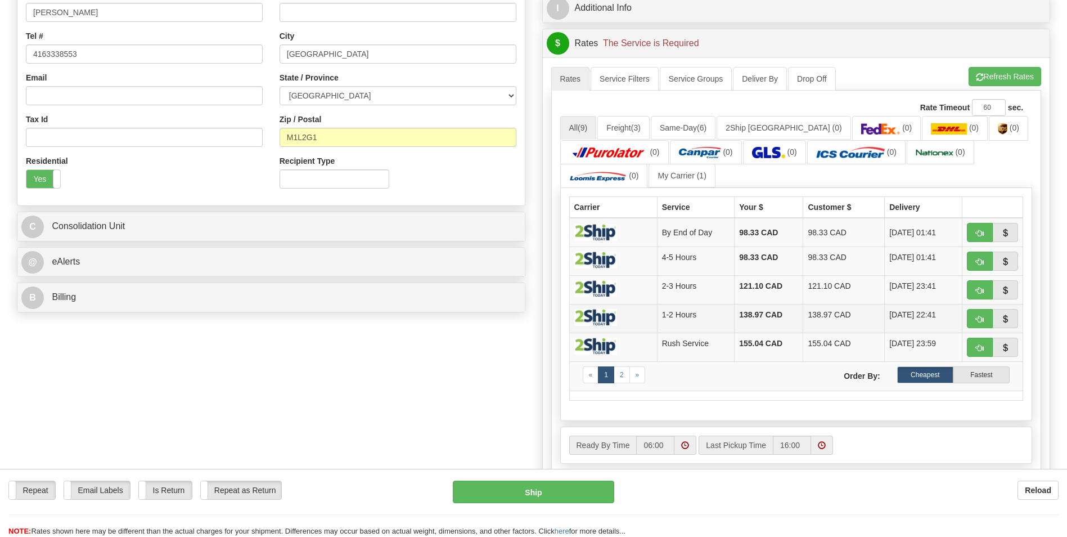
scroll to position [0, 0]
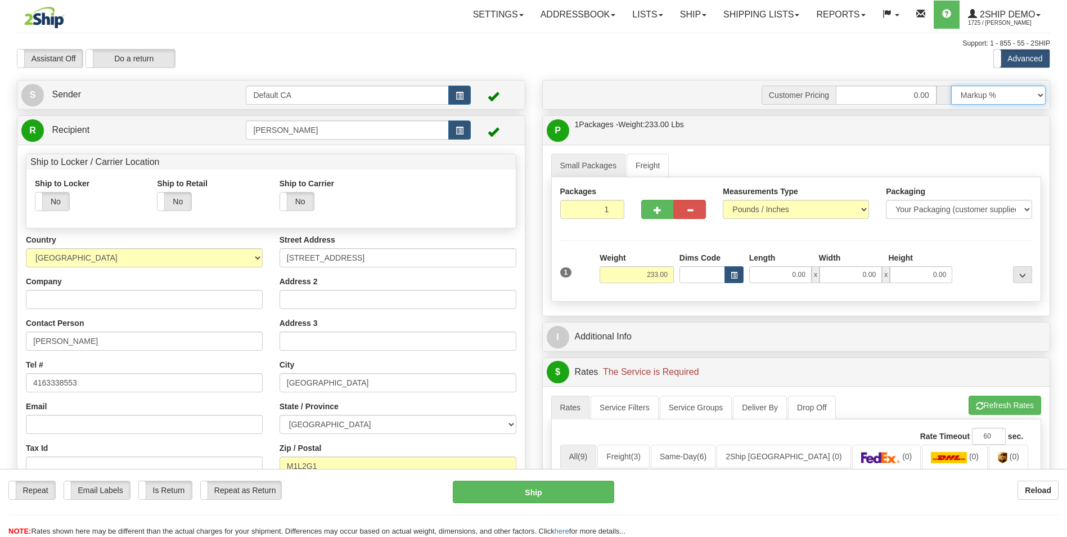
click at [979, 95] on select "Markup % Discount % Flat Amount Per Pound Flat Amount Markup % on Total Discoun…" at bounding box center [998, 95] width 95 height 19
click at [162, 93] on link "S Sender" at bounding box center [133, 94] width 224 height 23
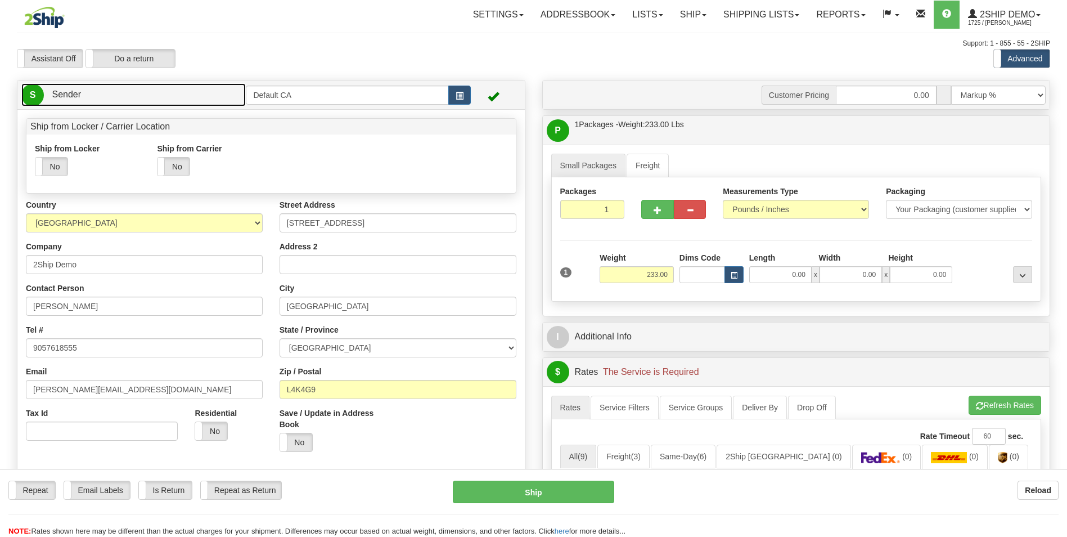
click at [180, 90] on link "S Sender" at bounding box center [133, 94] width 224 height 23
